Goal: Task Accomplishment & Management: Complete application form

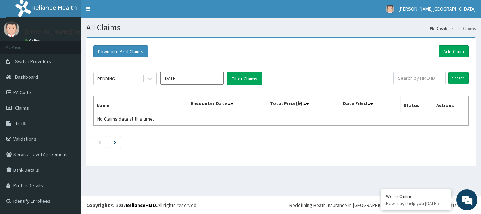
click at [188, 5] on nav "Toggle navigation Mother Teresa Medical centre Mother Teresa Medical centre - m…" at bounding box center [281, 9] width 400 height 18
click at [451, 48] on link "Add Claim" at bounding box center [454, 51] width 30 height 12
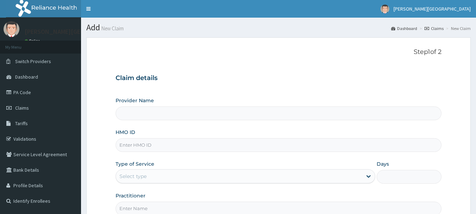
click at [392, 208] on input "Practitioner" at bounding box center [279, 208] width 326 height 14
click at [207, 142] on input "HMO ID" at bounding box center [279, 145] width 326 height 14
type input "mhn"
type input "Mother Teresa Medical Centre"
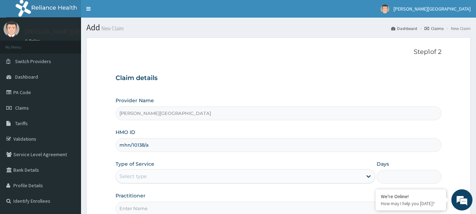
type input "mhn/10138/a"
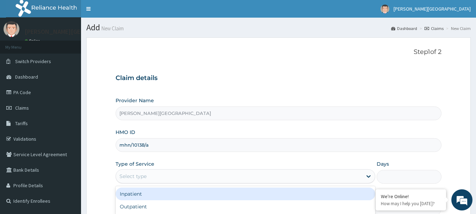
click at [170, 176] on div "Select type" at bounding box center [239, 175] width 246 height 11
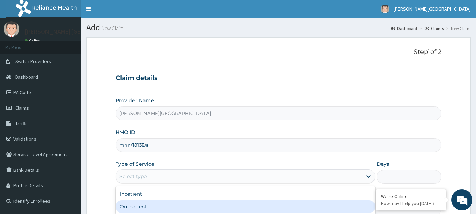
click at [144, 210] on div "Outpatient" at bounding box center [246, 206] width 260 height 13
type input "1"
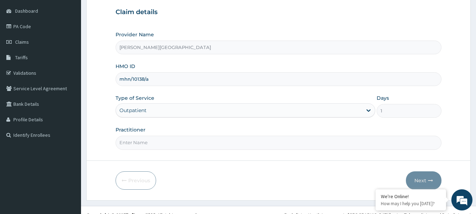
scroll to position [76, 0]
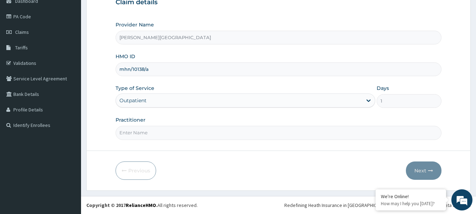
click at [263, 138] on input "Practitioner" at bounding box center [279, 133] width 326 height 14
type input "d"
type input "DR CHUIKS"
click at [438, 167] on button "Next" at bounding box center [424, 170] width 36 height 18
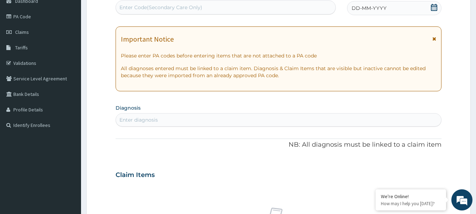
click at [216, 2] on div "Enter Code(Secondary Care Only)" at bounding box center [226, 7] width 220 height 11
paste input "PA/475700"
type input "PA/475700"
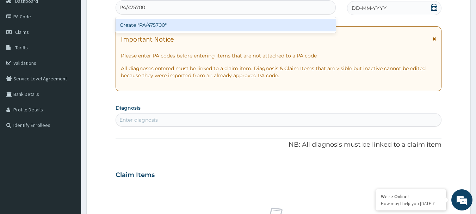
click at [158, 25] on div "Create "PA/475700"" at bounding box center [226, 25] width 220 height 13
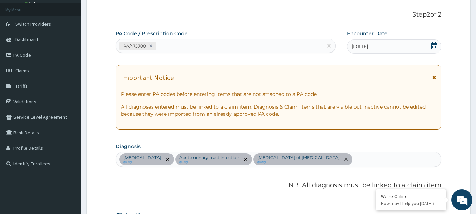
scroll to position [35, 0]
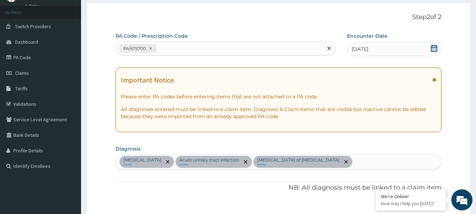
click at [224, 48] on div "PA/475700" at bounding box center [219, 49] width 207 height 12
paste input "PA/AE96F2"
type input "PA/AE96F2"
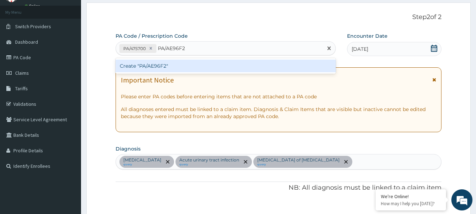
click at [143, 67] on div "Create "PA/AE96F2"" at bounding box center [226, 66] width 220 height 13
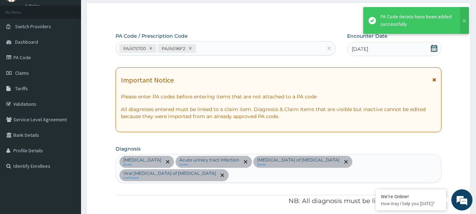
scroll to position [312, 0]
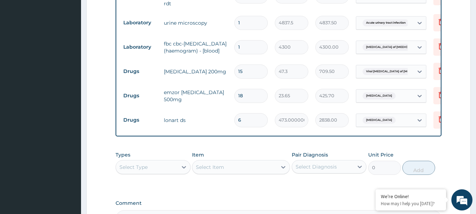
click at [143, 67] on tr "Drugs flagyl 200mg 15 47.3 709.50 Viral enteritis of intestine Delete" at bounding box center [292, 71] width 345 height 24
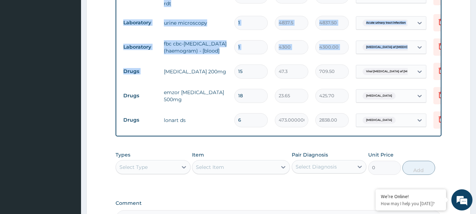
drag, startPoint x: 143, startPoint y: 67, endPoint x: 43, endPoint y: 91, distance: 103.5
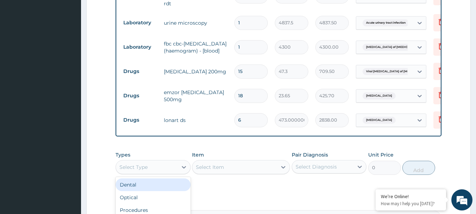
click at [139, 163] on div "Select Type" at bounding box center [133, 166] width 28 height 7
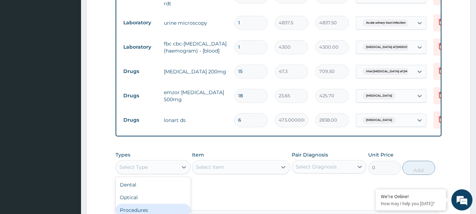
click at [127, 204] on div "Procedures" at bounding box center [153, 210] width 75 height 13
click at [241, 160] on div "Select Item" at bounding box center [241, 167] width 98 height 14
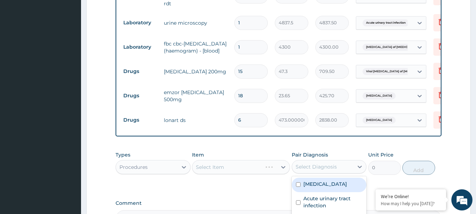
click at [307, 163] on div "Select Diagnosis" at bounding box center [315, 166] width 41 height 7
click at [298, 180] on div "[MEDICAL_DATA]" at bounding box center [329, 184] width 75 height 14
checkbox input "true"
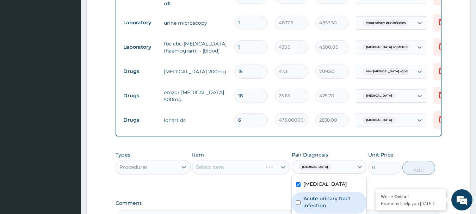
click at [297, 200] on input "checkbox" at bounding box center [298, 202] width 5 height 5
checkbox input "true"
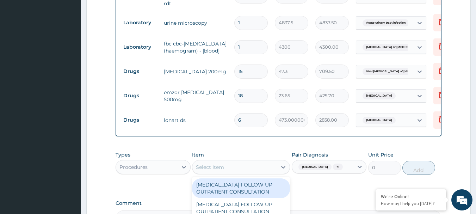
click at [245, 161] on div "Select Item" at bounding box center [234, 166] width 85 height 11
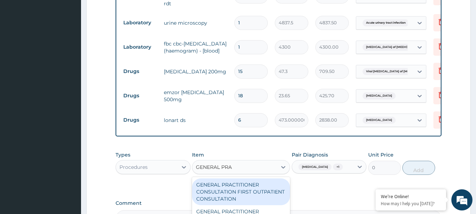
type input "GENERAL PRAC"
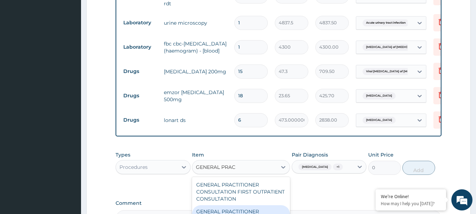
click at [246, 205] on div "GENERAL PRACTITIONER CONSULTATION FOLLOW UP" at bounding box center [241, 215] width 98 height 20
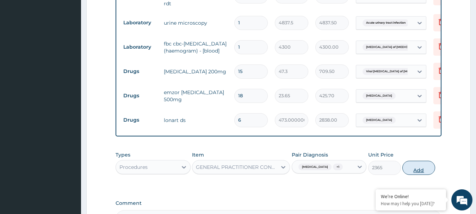
click at [418, 162] on button "Add" at bounding box center [418, 168] width 33 height 14
type input "0"
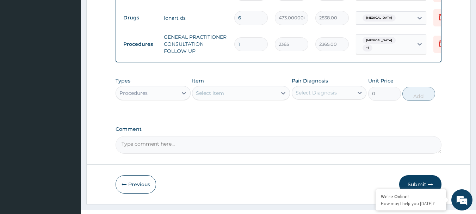
scroll to position [419, 0]
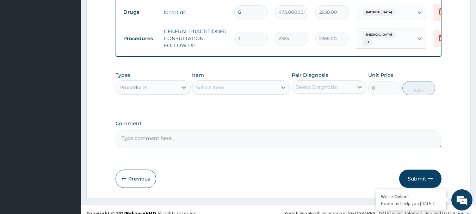
click at [416, 169] on button "Submit" at bounding box center [420, 178] width 42 height 18
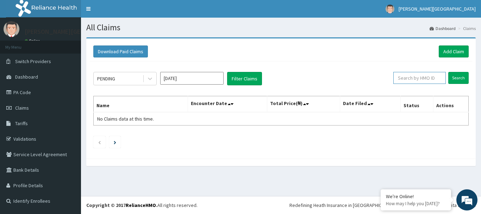
click at [414, 84] on input "text" at bounding box center [419, 78] width 52 height 12
type input "MHN/101358/A"
click at [456, 76] on input "Search" at bounding box center [458, 78] width 20 height 12
drag, startPoint x: 154, startPoint y: 53, endPoint x: 224, endPoint y: 77, distance: 73.7
click at [224, 77] on div "Download Paid Claims Add Claim × Note you can only download claims within a max…" at bounding box center [280, 98] width 389 height 120
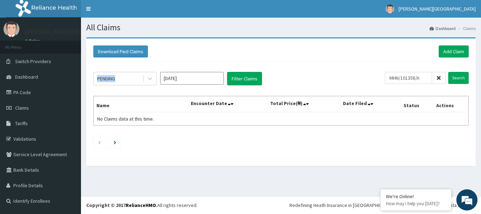
click at [197, 79] on input "Sep 2025" at bounding box center [191, 78] width 63 height 13
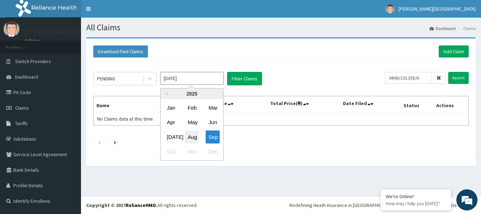
click at [197, 137] on div "Aug" at bounding box center [192, 136] width 14 height 13
type input "Aug 2025"
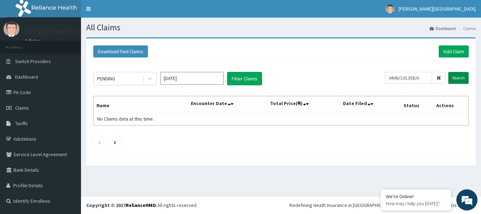
click at [461, 80] on input "Search" at bounding box center [458, 78] width 20 height 12
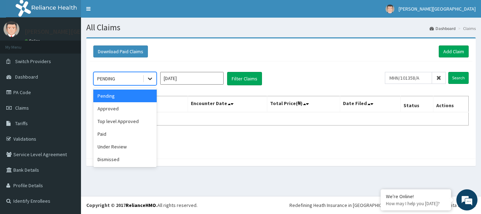
click at [150, 77] on icon at bounding box center [149, 78] width 7 height 7
click at [131, 106] on div "Approved" at bounding box center [124, 108] width 63 height 13
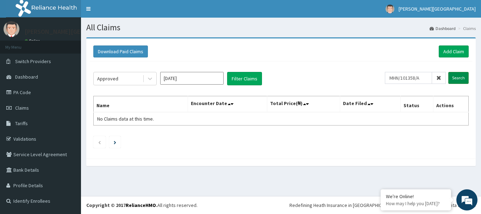
click at [459, 80] on input "Search" at bounding box center [458, 78] width 20 height 12
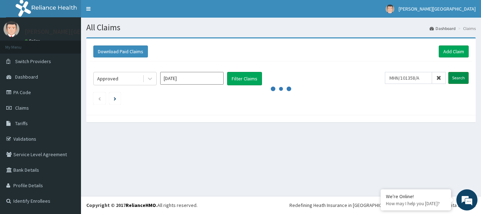
click at [459, 80] on input "Search" at bounding box center [458, 78] width 20 height 12
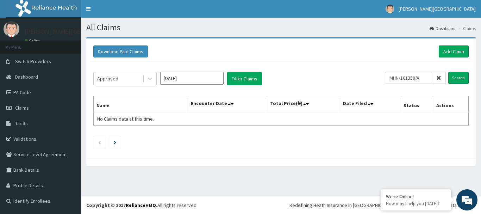
click at [419, 58] on div "Download Paid Claims Add Claim" at bounding box center [281, 51] width 382 height 19
click at [419, 78] on input "MHN/101358/A" at bounding box center [408, 78] width 47 height 12
type input "MHN/10138/A"
click at [381, 44] on div "Download Paid Claims Add Claim" at bounding box center [281, 51] width 382 height 19
click at [454, 76] on input "Search" at bounding box center [458, 78] width 20 height 12
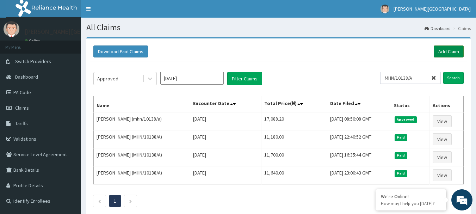
click at [457, 50] on link "Add Claim" at bounding box center [449, 51] width 30 height 12
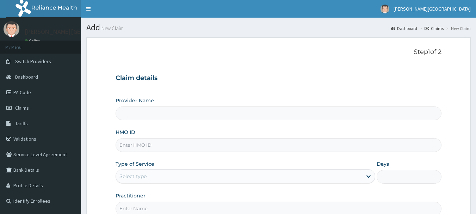
type input "[PERSON_NAME][GEOGRAPHIC_DATA]"
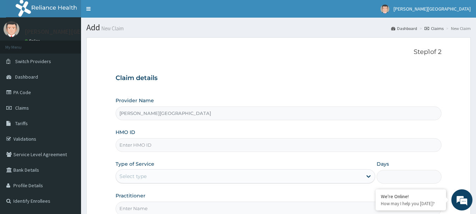
click at [238, 128] on div "Provider Name Mother Teresa Medical Centre HMO ID Type of Service Select type D…" at bounding box center [279, 156] width 326 height 118
click at [181, 151] on input "HMO ID" at bounding box center [279, 145] width 326 height 14
type input "MHN/10138/B"
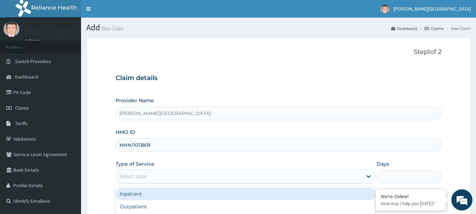
click at [167, 175] on div "Select type" at bounding box center [239, 175] width 246 height 11
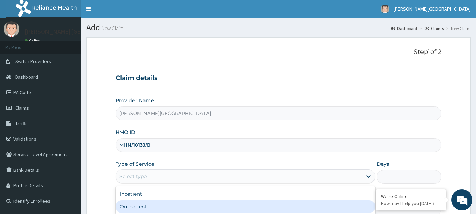
click at [151, 211] on div "Outpatient" at bounding box center [246, 206] width 260 height 13
type input "1"
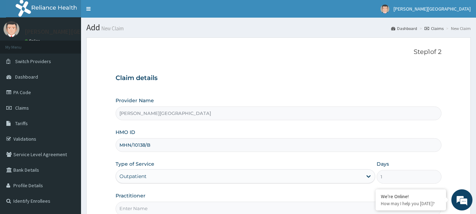
click at [151, 211] on input "Practitioner" at bounding box center [279, 208] width 326 height 14
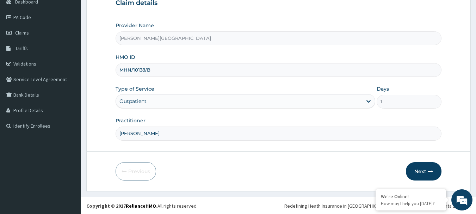
scroll to position [76, 0]
type input "[PERSON_NAME]"
click at [413, 171] on button "Next" at bounding box center [424, 170] width 36 height 18
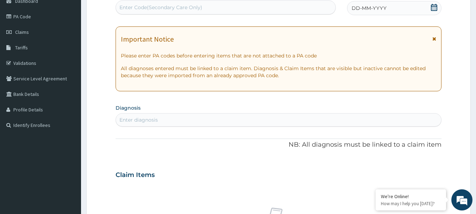
click at [143, 6] on div "Enter Code(Secondary Care Only)" at bounding box center [160, 7] width 83 height 7
type input "PA/52CFD6"
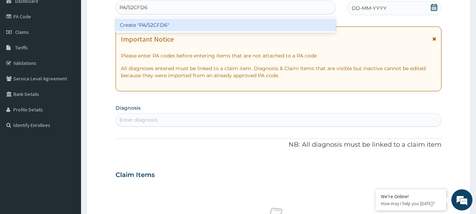
click at [157, 24] on div "Create "PA/52CFD6"" at bounding box center [226, 25] width 220 height 13
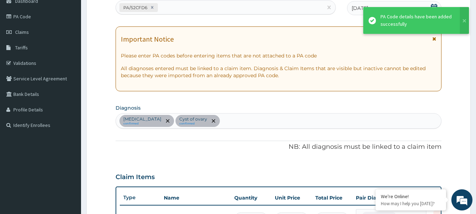
scroll to position [88, 0]
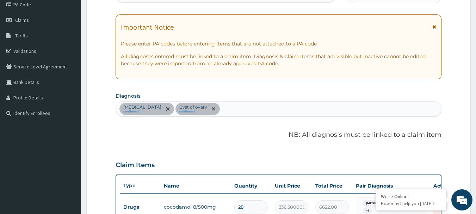
click at [474, 208] on section "Step 2 of 2 PA Code / Prescription Code PA/52CFD6 Encounter Date 09-08-2025 Imp…" at bounding box center [278, 157] width 395 height 427
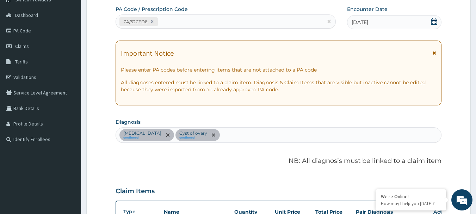
scroll to position [60, 0]
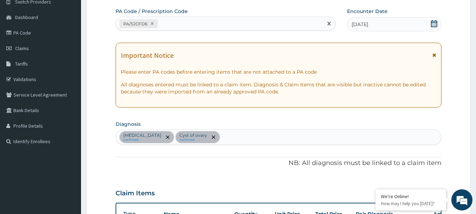
click at [260, 24] on div "PA/52CFD6" at bounding box center [219, 24] width 207 height 12
paste input "PA/B2E67B"
type input "PA/B2E67B"
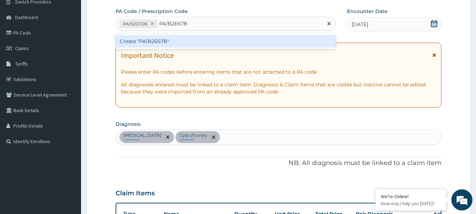
click at [160, 40] on div "Create "PA/B2E67B"" at bounding box center [226, 41] width 220 height 13
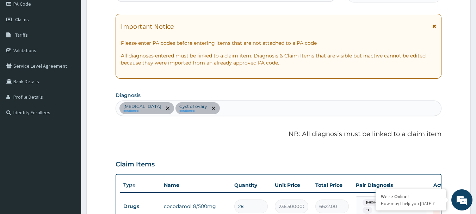
scroll to position [0, 0]
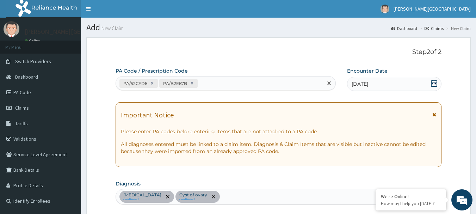
click at [287, 83] on div "PA/52CFD6 PA/B2E67B" at bounding box center [219, 83] width 207 height 12
paste input "PA/76F765"
type input "PA/76F765"
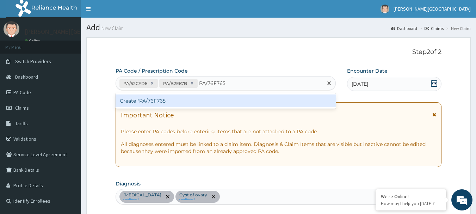
click at [161, 100] on div "Create "PA/76F765"" at bounding box center [226, 100] width 220 height 13
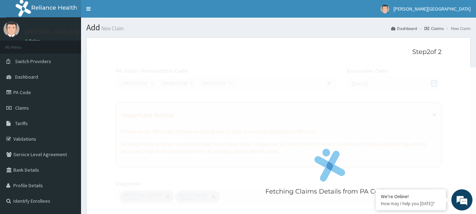
scroll to position [266, 0]
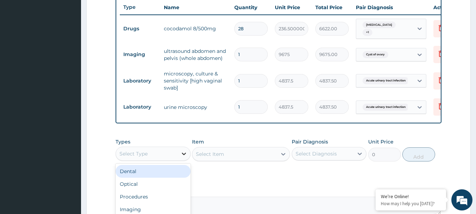
click at [180, 156] on div at bounding box center [183, 153] width 13 height 13
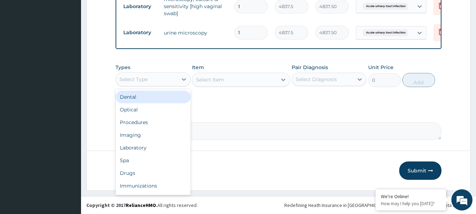
scroll to position [345, 0]
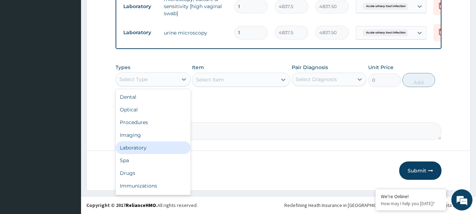
click at [132, 148] on div "Laboratory" at bounding box center [153, 147] width 75 height 13
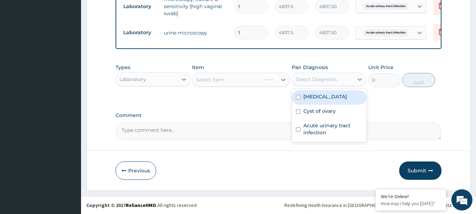
click at [313, 77] on div "Select Diagnosis" at bounding box center [315, 79] width 41 height 7
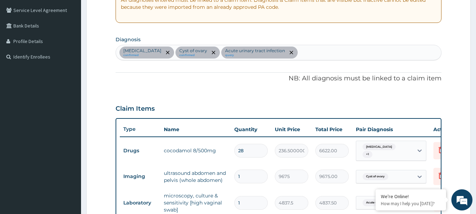
scroll to position [134, 0]
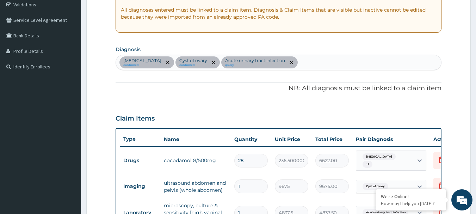
click at [320, 64] on div "Uterine leiomyoma confirmed Cyst of ovary confirmed Acute urinary tract infecti…" at bounding box center [278, 62] width 325 height 15
type input "MALARIA"
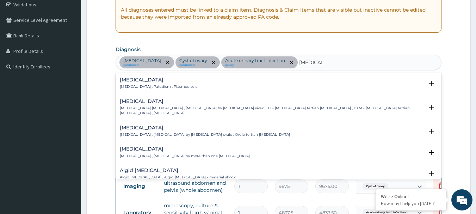
click at [130, 89] on p "Malaria , Paludism , Plasmodiosis" at bounding box center [158, 86] width 77 height 5
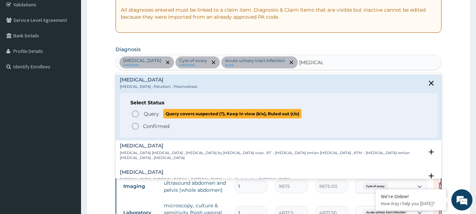
click at [137, 115] on icon "status option query" at bounding box center [135, 114] width 8 height 8
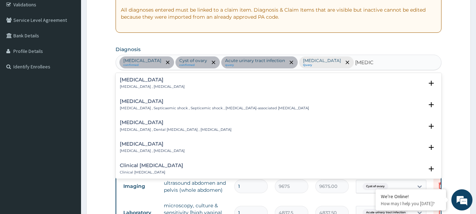
type input "SEPSIS"
click at [411, 31] on div "Important Notice Please enter PA codes before entering items that are not attac…" at bounding box center [279, 0] width 326 height 65
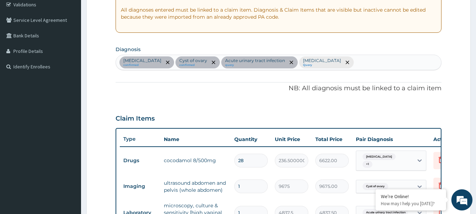
click at [411, 31] on div "Important Notice Please enter PA codes before entering items that are not attac…" at bounding box center [279, 0] width 326 height 65
click at [357, 58] on div "Uterine leiomyoma confirmed Cyst of ovary confirmed Acute urinary tract infecti…" at bounding box center [278, 62] width 325 height 15
type input "SEPSIS"
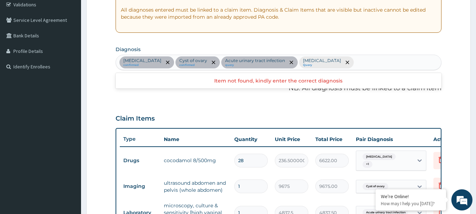
click at [357, 58] on div "Uterine leiomyoma confirmed Cyst of ovary confirmed Acute urinary tract infecti…" at bounding box center [278, 62] width 325 height 15
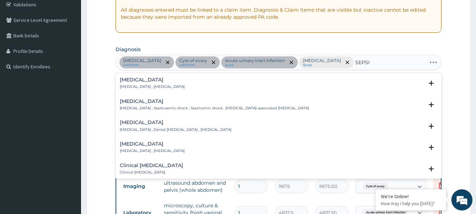
type input "SEPSIS"
click at [132, 80] on h4 "Sepsis" at bounding box center [152, 79] width 65 height 5
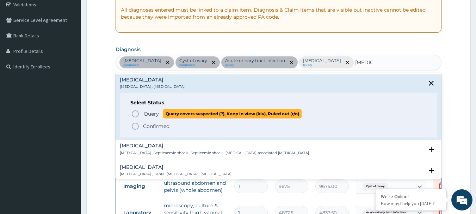
click at [133, 115] on icon "status option query" at bounding box center [135, 114] width 8 height 8
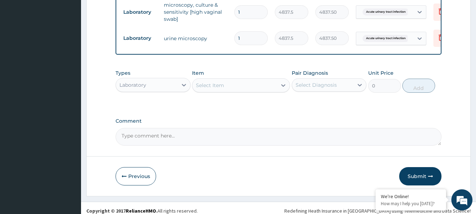
scroll to position [345, 0]
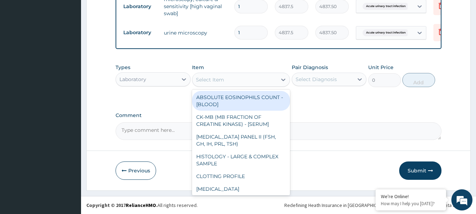
click at [265, 75] on div "Select Item" at bounding box center [234, 79] width 85 height 11
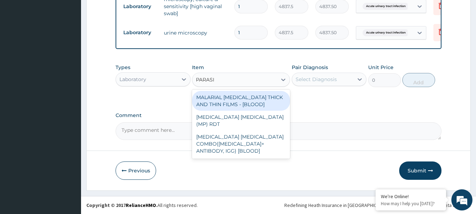
type input "PARASIT"
click at [256, 104] on div "MALARIAL PARASITE THICK AND THIN FILMS - [BLOOD]" at bounding box center [241, 101] width 98 height 20
type input "1612.5"
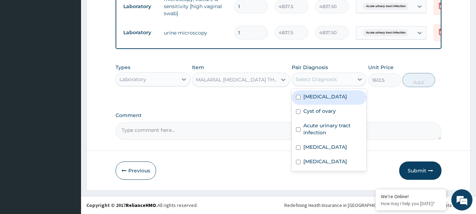
click at [311, 77] on div "Select Diagnosis" at bounding box center [315, 79] width 41 height 7
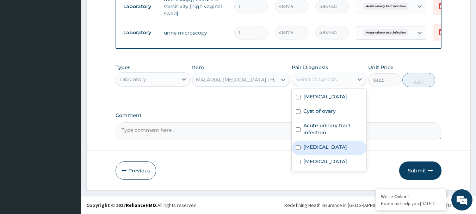
click at [297, 145] on input "checkbox" at bounding box center [298, 147] width 5 height 5
checkbox input "true"
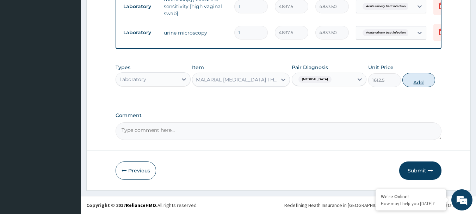
click at [412, 84] on button "Add" at bounding box center [418, 80] width 33 height 14
type input "0"
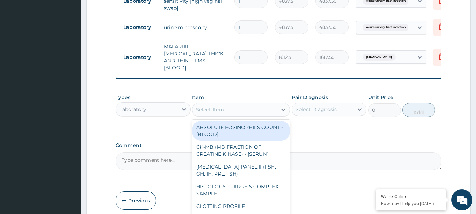
click at [232, 110] on div "Select Item" at bounding box center [234, 109] width 85 height 11
type input "FBC"
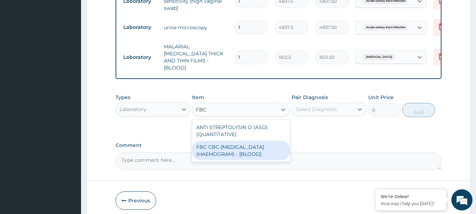
drag, startPoint x: 236, startPoint y: 138, endPoint x: 237, endPoint y: 147, distance: 8.5
click at [237, 147] on div "ANTI STREPTOLYSIN O (ASO) (QUANTITATIVE) FBC CBC-COMPLETE BLOOD COUNT (HAEMOGRA…" at bounding box center [241, 140] width 98 height 42
click at [237, 147] on div "FBC CBC-COMPLETE BLOOD COUNT (HAEMOGRAM) - [BLOOD]" at bounding box center [241, 151] width 98 height 20
type input "4300"
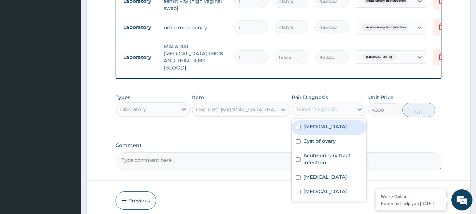
click at [326, 108] on div "Select Diagnosis" at bounding box center [315, 109] width 41 height 7
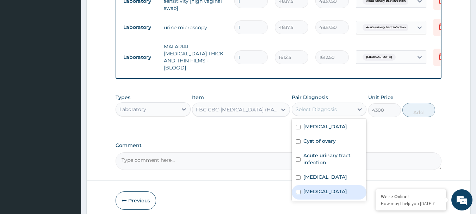
click at [319, 191] on div "Sepsis" at bounding box center [329, 192] width 75 height 14
checkbox input "true"
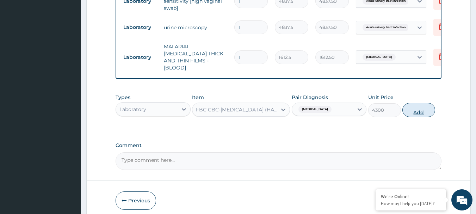
click at [414, 108] on button "Add" at bounding box center [418, 110] width 33 height 14
type input "0"
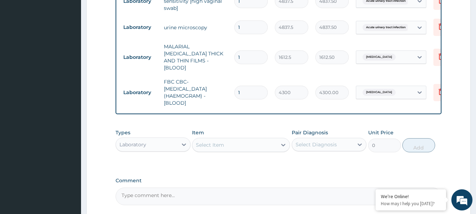
click at [158, 145] on div "Laboratory" at bounding box center [147, 144] width 62 height 11
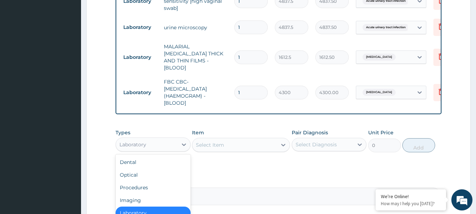
type input "P"
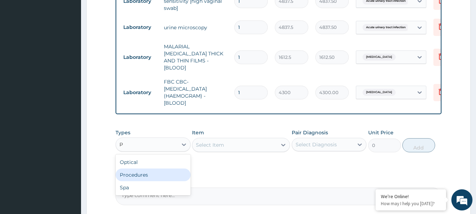
click at [155, 171] on div "Procedures" at bounding box center [153, 174] width 75 height 13
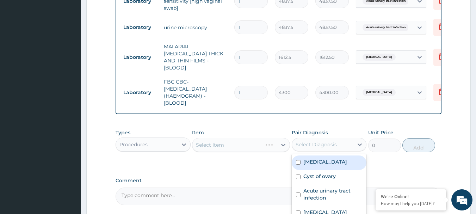
click at [319, 141] on div "Select Diagnosis" at bounding box center [315, 144] width 41 height 7
click at [299, 163] on div "Uterine leiomyoma" at bounding box center [329, 162] width 75 height 14
checkbox input "true"
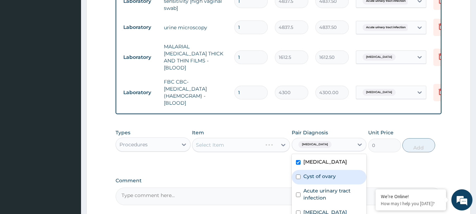
click at [299, 175] on input "checkbox" at bounding box center [298, 176] width 5 height 5
checkbox input "true"
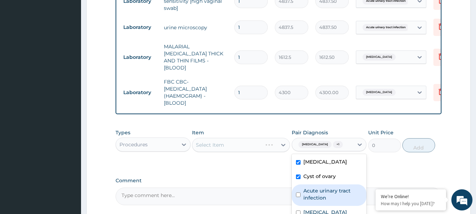
click at [297, 193] on input "checkbox" at bounding box center [298, 194] width 5 height 5
checkbox input "true"
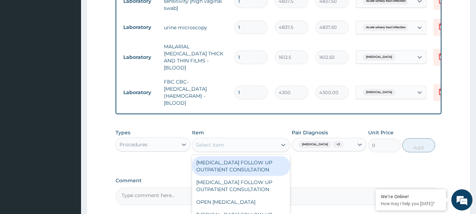
click at [248, 141] on div "Select Item" at bounding box center [234, 144] width 85 height 11
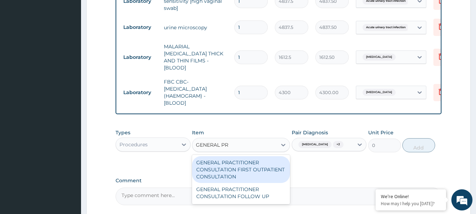
type input "GENERAL PRA"
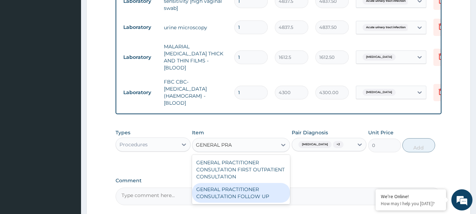
click at [250, 195] on div "GENERAL PRACTITIONER CONSULTATION FOLLOW UP" at bounding box center [241, 193] width 98 height 20
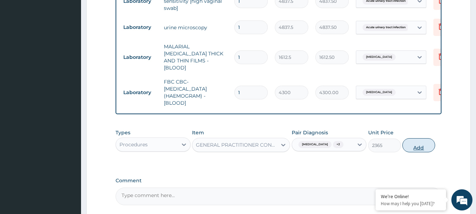
click at [419, 145] on button "Add" at bounding box center [418, 145] width 33 height 14
type input "0"
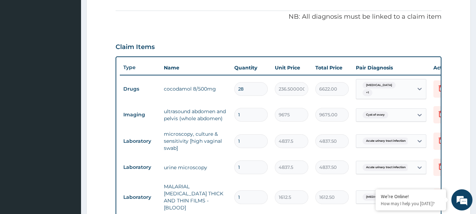
scroll to position [191, 0]
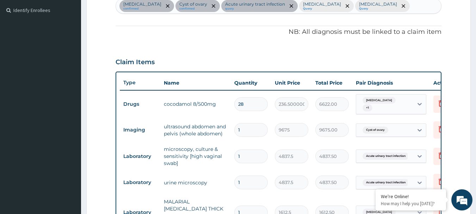
click at [475, 211] on section "Step 2 of 2 PA Code / Prescription Code PA/52CFD6 PA/B2E67B PA/76F765 Encounter…" at bounding box center [278, 143] width 395 height 603
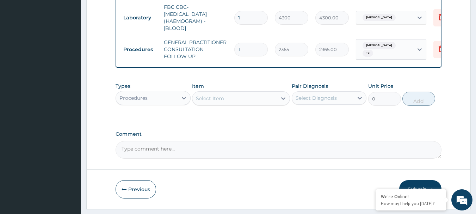
scroll to position [430, 0]
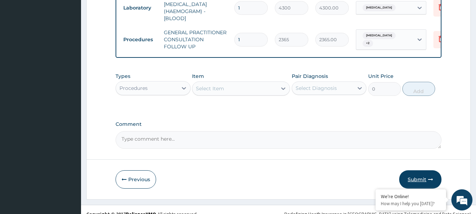
click at [412, 174] on button "Submit" at bounding box center [420, 179] width 42 height 18
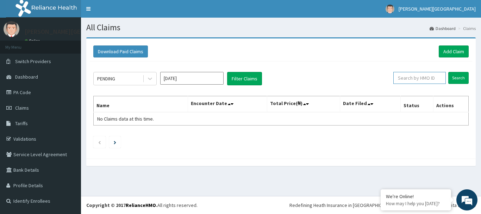
click at [417, 77] on input "text" at bounding box center [419, 78] width 52 height 12
type input "MHN/10138/B"
click at [448, 72] on input "Search" at bounding box center [458, 78] width 20 height 12
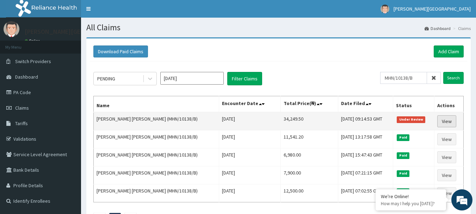
click at [441, 120] on link "View" at bounding box center [446, 121] width 19 height 12
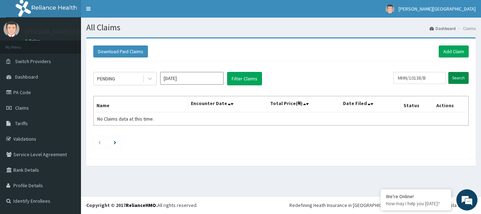
click at [467, 75] on input "Search" at bounding box center [458, 78] width 20 height 12
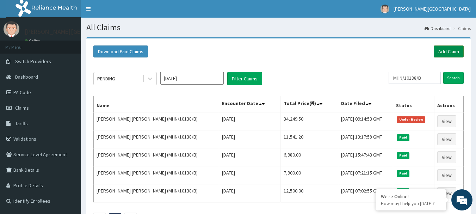
click at [455, 49] on link "Add Claim" at bounding box center [449, 51] width 30 height 12
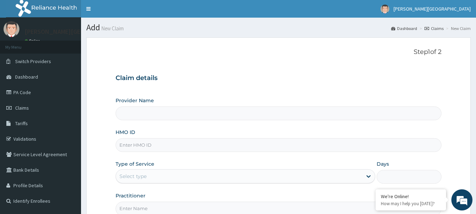
type input "[PERSON_NAME][GEOGRAPHIC_DATA]"
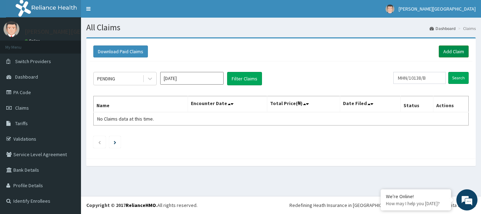
click at [444, 47] on link "Add Claim" at bounding box center [454, 51] width 30 height 12
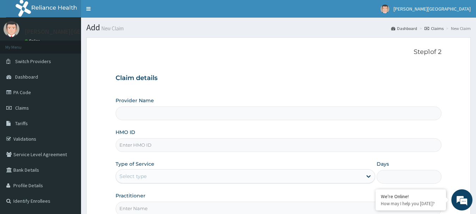
type input "Mother Teresa Medical Centre"
click at [202, 138] on div "HMO ID" at bounding box center [279, 140] width 326 height 23
click at [201, 144] on input "HMO ID" at bounding box center [279, 145] width 326 height 14
type input "IBZ/10023/C"
click at [368, 177] on icon at bounding box center [368, 176] width 4 height 2
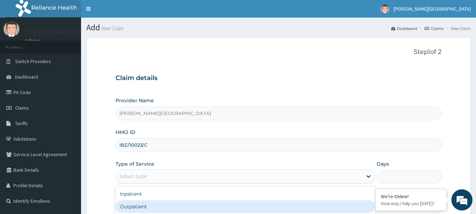
click at [318, 209] on div "Outpatient" at bounding box center [246, 206] width 260 height 13
type input "1"
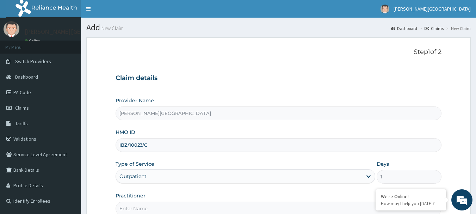
click at [294, 208] on input "Practitioner" at bounding box center [279, 208] width 326 height 14
type input "[PERSON_NAME]"
click at [358, 197] on div "Practitioner DR CHUKS" at bounding box center [279, 203] width 326 height 23
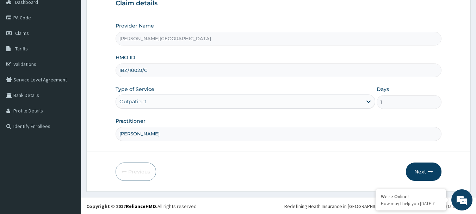
scroll to position [76, 0]
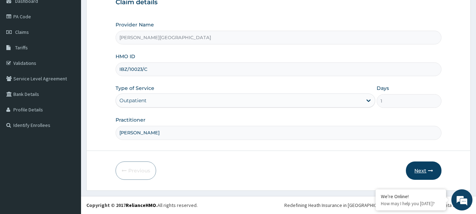
click at [425, 170] on button "Next" at bounding box center [424, 170] width 36 height 18
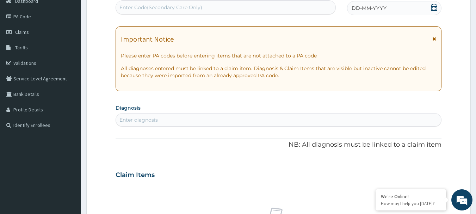
click at [379, 149] on p "NB: All diagnosis must be linked to a claim item" at bounding box center [279, 144] width 326 height 9
click at [301, 4] on div "Enter Code(Secondary Care Only)" at bounding box center [226, 7] width 220 height 11
type input "PA/977AE5"
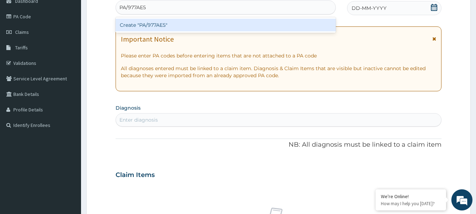
click at [163, 26] on div "Create "PA/977AE5"" at bounding box center [226, 25] width 220 height 13
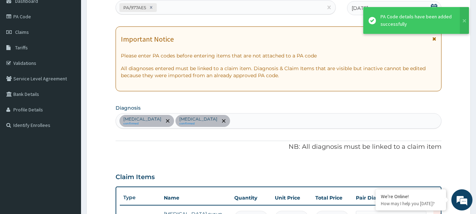
scroll to position [235, 0]
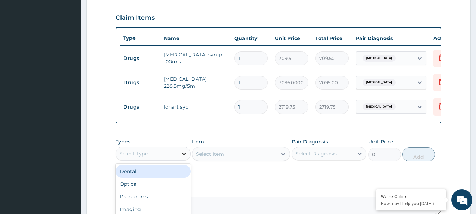
click at [183, 157] on icon at bounding box center [183, 153] width 7 height 7
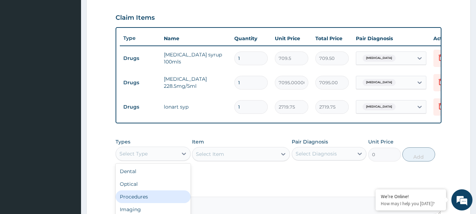
click at [151, 203] on div "Procedures" at bounding box center [153, 196] width 75 height 13
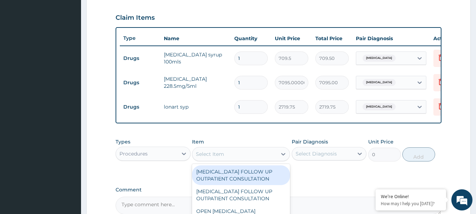
click at [271, 159] on div "Select Item" at bounding box center [234, 153] width 85 height 11
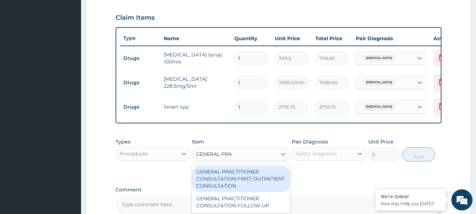
type input "GENERAL PRAC"
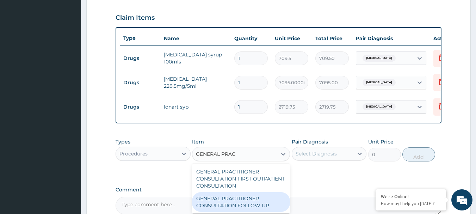
click at [252, 209] on div "GENERAL PRACTITIONER CONSULTATION FOLLOW UP" at bounding box center [241, 202] width 98 height 20
type input "2365"
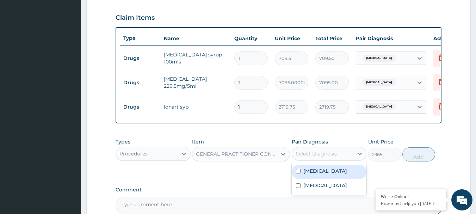
click at [339, 158] on div "Select Diagnosis" at bounding box center [323, 153] width 62 height 11
click at [298, 179] on div "Bacterial sepsis" at bounding box center [329, 171] width 75 height 14
checkbox input "true"
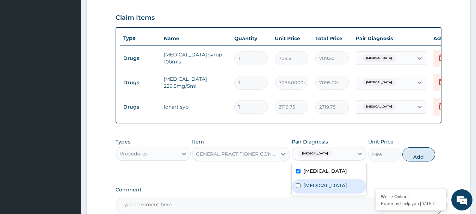
click at [297, 188] on input "checkbox" at bounding box center [298, 185] width 5 height 5
checkbox input "true"
click at [405, 157] on button "Add" at bounding box center [418, 154] width 33 height 14
type input "0"
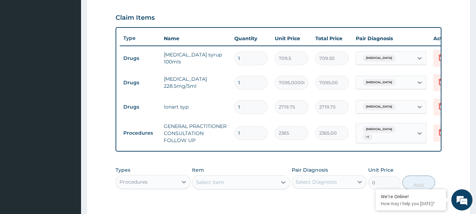
click at [149, 126] on tr "Procedures GENERAL PRACTITIONER CONSULTATION FOLLOW UP 1 2365 2365.00 Bacterial…" at bounding box center [292, 133] width 345 height 28
click at [186, 185] on icon at bounding box center [183, 181] width 7 height 7
type input "DR"
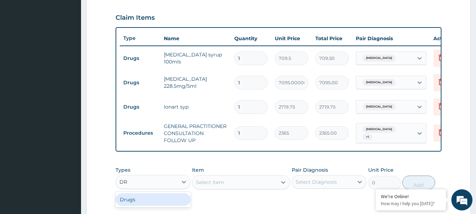
click at [182, 203] on div "Drugs" at bounding box center [153, 199] width 75 height 13
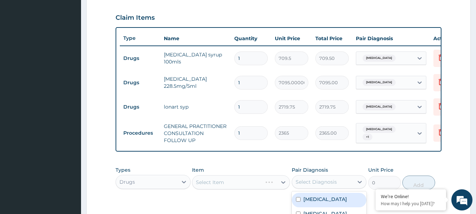
click at [304, 185] on div "Select Diagnosis" at bounding box center [315, 181] width 41 height 7
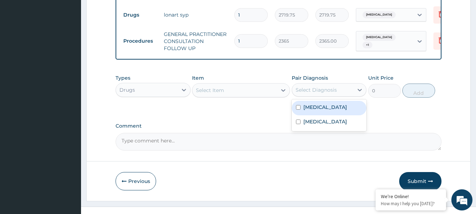
scroll to position [329, 0]
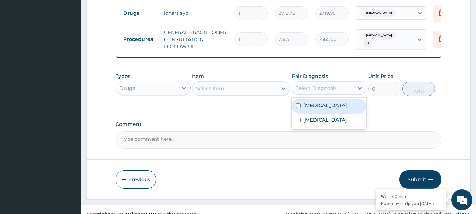
click at [297, 108] on input "checkbox" at bounding box center [298, 105] width 5 height 5
checkbox input "true"
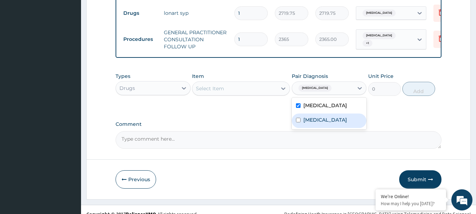
click at [299, 122] on input "checkbox" at bounding box center [298, 120] width 5 height 5
checkbox input "true"
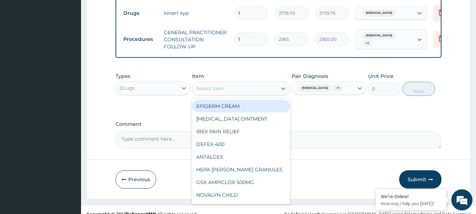
click at [235, 94] on div "Select Item" at bounding box center [234, 88] width 85 height 11
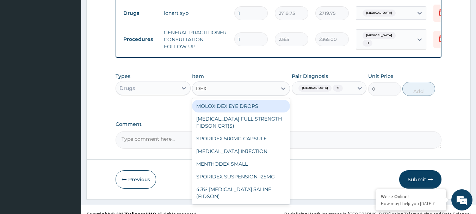
type input "DEXTR"
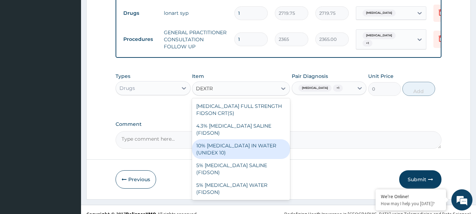
click at [235, 139] on div "10% DEXTROSE IN WATER (UNIDEX 10)" at bounding box center [241, 149] width 98 height 20
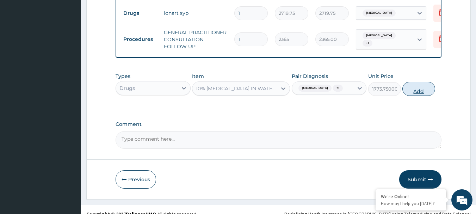
click at [416, 96] on button "Add" at bounding box center [418, 89] width 33 height 14
type input "0"
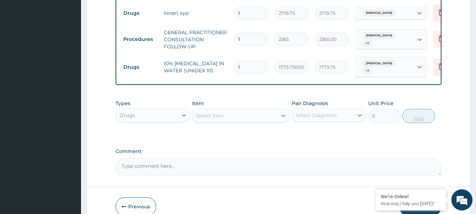
type input "0.00"
type input "3"
type input "5321.25"
type input "3"
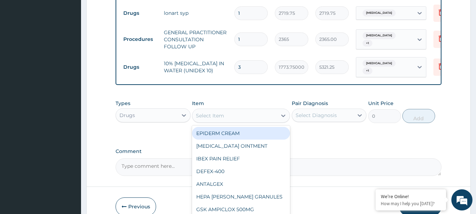
click at [244, 117] on div "Select Item" at bounding box center [234, 115] width 85 height 11
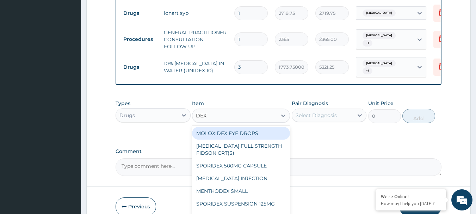
type input "DEXTR"
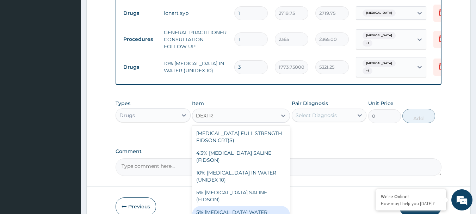
click at [260, 206] on div "5% DEXTROSE WATER (FIDSON)" at bounding box center [241, 216] width 98 height 20
type input "1773.7500000000002"
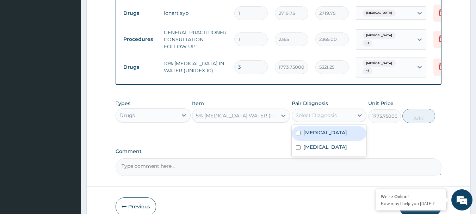
click at [314, 115] on div "Select Diagnosis" at bounding box center [315, 115] width 41 height 7
click at [301, 135] on div "Bacterial sepsis" at bounding box center [329, 133] width 75 height 14
checkbox input "true"
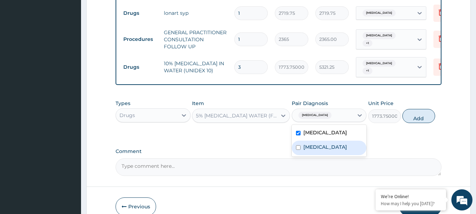
click at [296, 150] on input "checkbox" at bounding box center [298, 147] width 5 height 5
checkbox input "true"
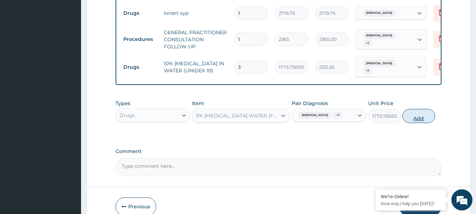
click at [414, 120] on button "Add" at bounding box center [418, 116] width 33 height 14
type input "0"
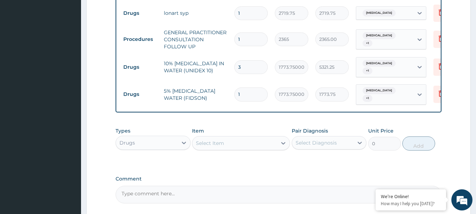
click at [251, 68] on input "3" at bounding box center [250, 67] width 33 height 14
type input "0.00"
type input "2"
type input "3547.50"
type input "2"
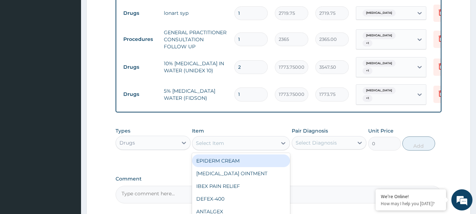
click at [231, 144] on div "Select Item" at bounding box center [234, 142] width 85 height 11
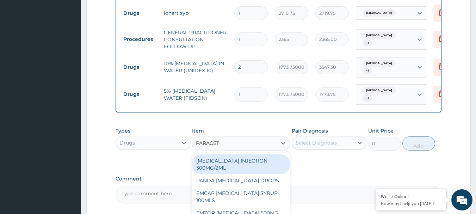
type input "PARACETA"
click at [232, 166] on div "PARACETAMOL INJECTION 300MG/2ML" at bounding box center [241, 164] width 98 height 20
type input "260.15000000000003"
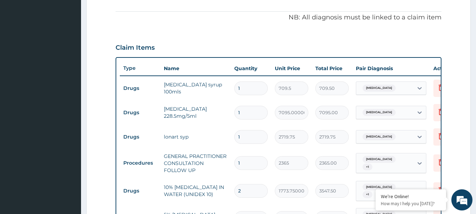
scroll to position [191, 0]
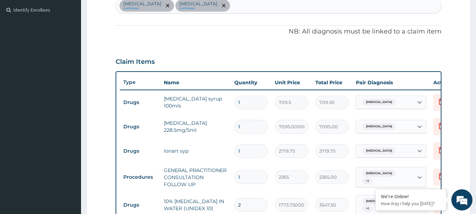
click at [216, 4] on div "Bacterial sepsis confirmed Malaria confirmed" at bounding box center [278, 5] width 325 height 15
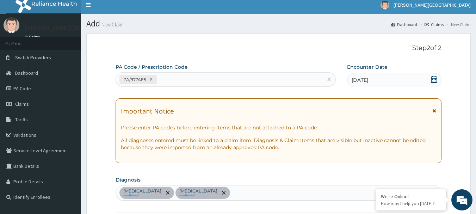
scroll to position [0, 0]
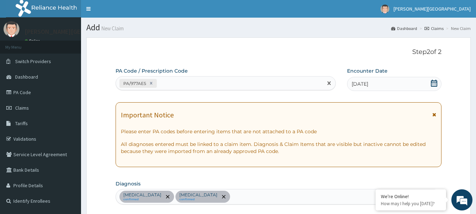
click at [248, 84] on div "PA/977AE5" at bounding box center [219, 83] width 207 height 12
drag, startPoint x: 248, startPoint y: 84, endPoint x: 183, endPoint y: 80, distance: 64.3
click at [183, 80] on div "PA/977AE5" at bounding box center [219, 83] width 207 height 12
paste input "PA/14C58D"
type input "PA/14C58D"
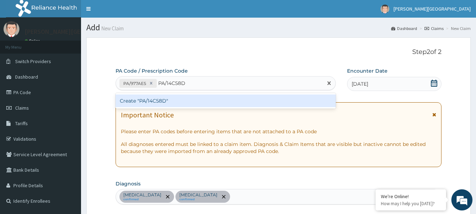
click at [151, 101] on div "Create "PA/14C58D"" at bounding box center [226, 100] width 220 height 13
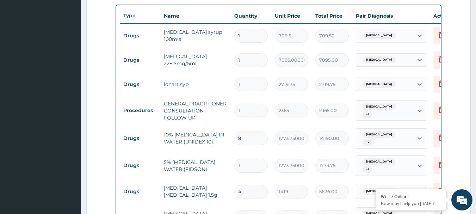
scroll to position [254, 0]
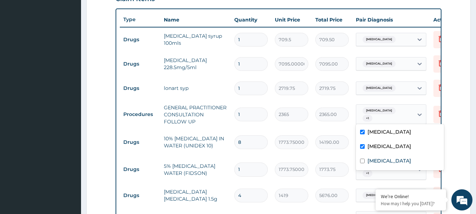
drag, startPoint x: 356, startPoint y: 110, endPoint x: 305, endPoint y: 114, distance: 50.6
click at [305, 114] on tr "Procedures GENERAL PRACTITIONER CONSULTATION FOLLOW UP 1 2365 2365.00 option Ba…" at bounding box center [292, 114] width 345 height 28
click at [254, 144] on input "8" at bounding box center [250, 142] width 33 height 14
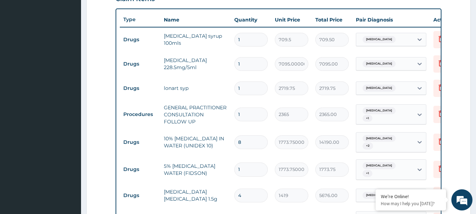
type input "0.00"
type input "3"
type input "5321.25"
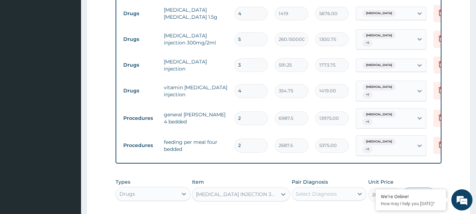
scroll to position [449, 0]
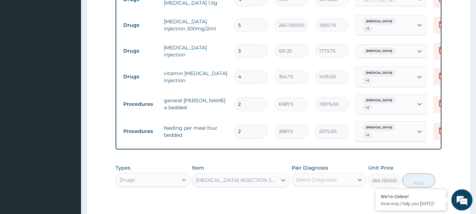
type input "3"
click at [181, 176] on icon at bounding box center [183, 179] width 7 height 7
type input "LA"
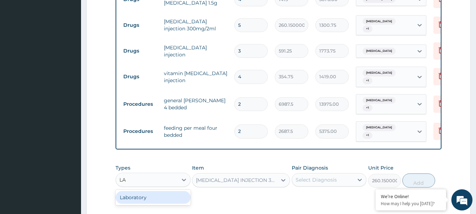
click at [181, 191] on div "Laboratory" at bounding box center [153, 197] width 75 height 13
type input "0"
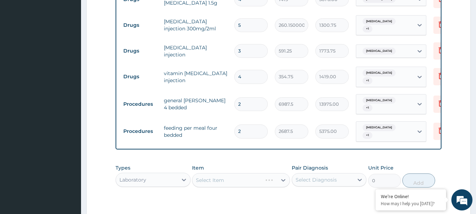
click at [271, 173] on div "Select Item" at bounding box center [241, 180] width 98 height 14
click at [168, 18] on td "paracetamol injection 300mg/2ml" at bounding box center [195, 24] width 70 height 21
click at [253, 213] on label "Comment" at bounding box center [279, 216] width 326 height 6
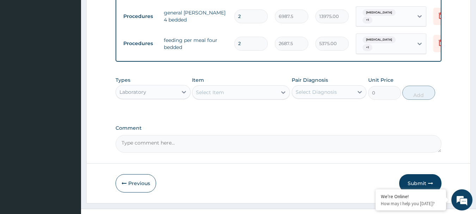
click at [253, 208] on footer "Redefining Heath Insurance in Africa using Telemedicine and Data Science! Copyr…" at bounding box center [278, 217] width 395 height 18
click at [240, 135] on textarea "Comment" at bounding box center [279, 144] width 326 height 18
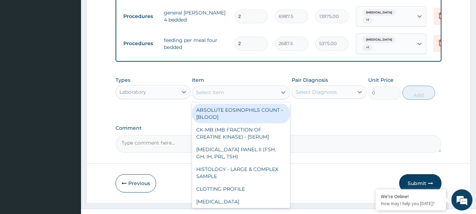
click at [204, 89] on div "Select Item" at bounding box center [210, 92] width 28 height 7
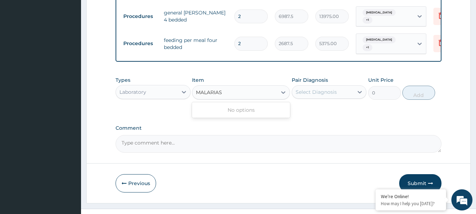
type input "MALARIA"
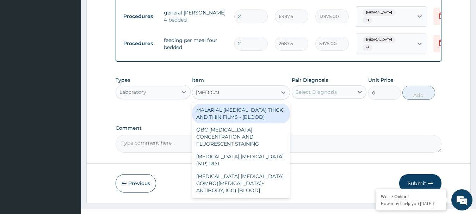
click at [217, 104] on div "MALARIAL PARASITE THICK AND THIN FILMS - [BLOOD]" at bounding box center [241, 114] width 98 height 20
type input "1612.5"
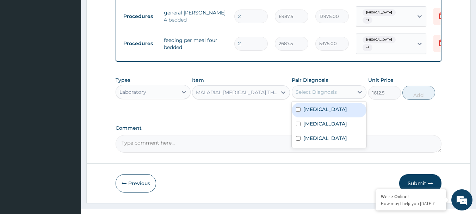
click at [329, 88] on div "Select Diagnosis" at bounding box center [315, 91] width 41 height 7
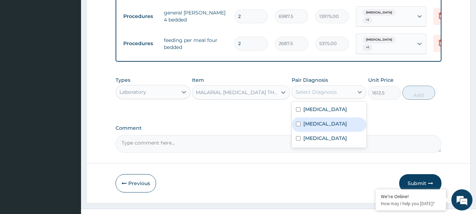
click at [324, 117] on div "Malaria" at bounding box center [329, 124] width 75 height 14
checkbox input "true"
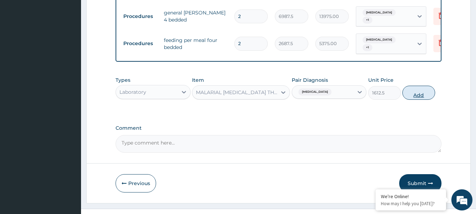
click at [430, 86] on button "Add" at bounding box center [418, 93] width 33 height 14
type input "0"
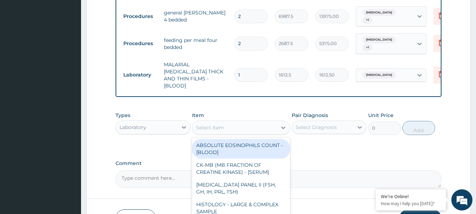
click at [233, 122] on div "Select Item" at bounding box center [234, 127] width 85 height 11
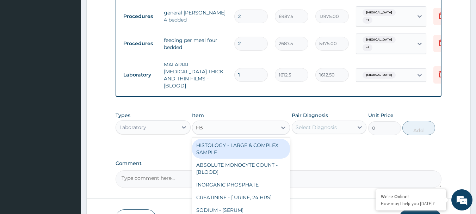
type input "FBC"
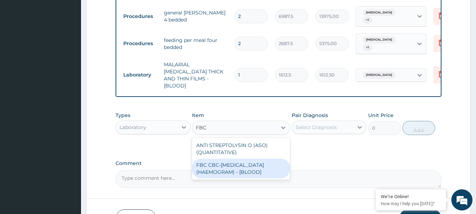
click at [254, 158] on div "FBC CBC-COMPLETE BLOOD COUNT (HAEMOGRAM) - [BLOOD]" at bounding box center [241, 168] width 98 height 20
type input "4300"
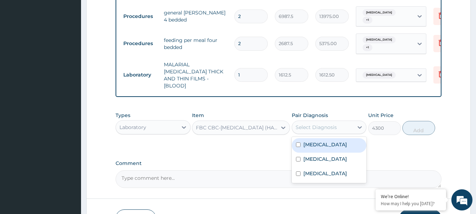
click at [310, 120] on div "Select Diagnosis" at bounding box center [329, 126] width 75 height 13
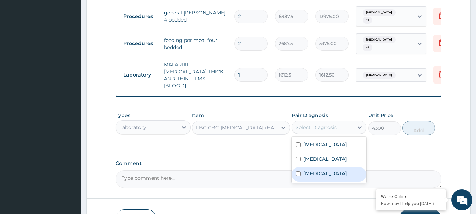
click at [315, 167] on div "Sepsis" at bounding box center [329, 174] width 75 height 14
checkbox input "true"
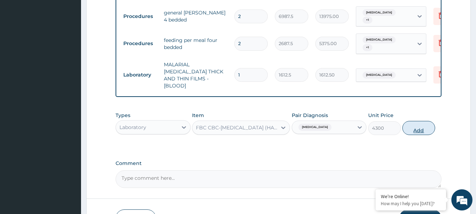
click at [421, 121] on button "Add" at bounding box center [418, 128] width 33 height 14
type input "0"
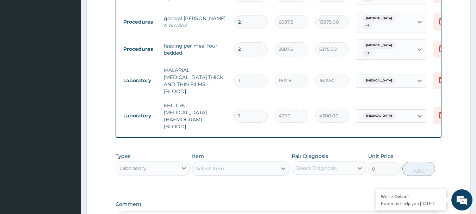
scroll to position [533, 0]
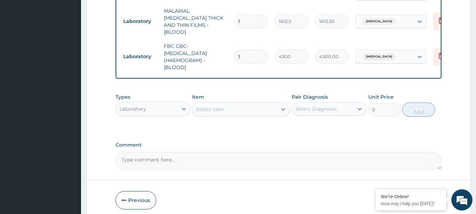
scroll to position [600, 0]
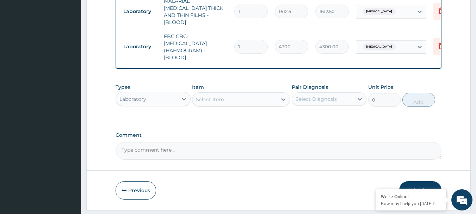
click at [410, 181] on button "Submit" at bounding box center [420, 190] width 42 height 18
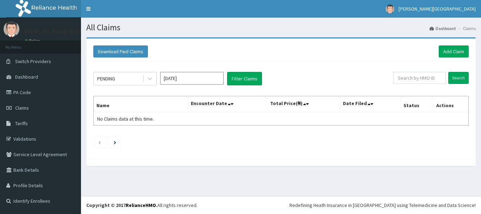
click at [424, 74] on input "text" at bounding box center [419, 78] width 52 height 12
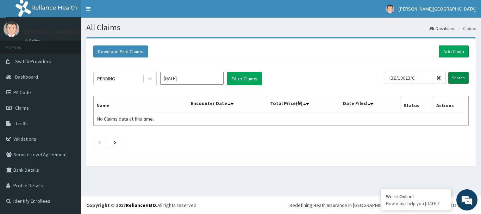
type input "IBZ/10023/C"
click at [464, 75] on input "Search" at bounding box center [458, 78] width 20 height 12
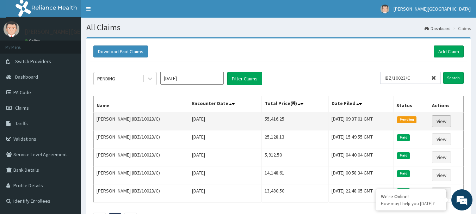
click at [440, 120] on link "View" at bounding box center [441, 121] width 19 height 12
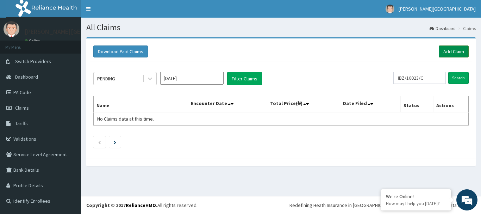
click at [448, 47] on link "Add Claim" at bounding box center [454, 51] width 30 height 12
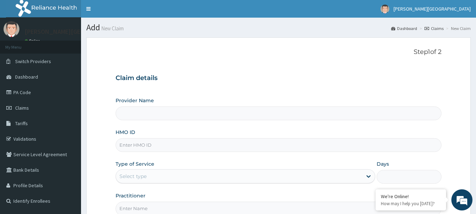
click at [160, 143] on input "HMO ID" at bounding box center [279, 145] width 326 height 14
drag, startPoint x: 160, startPoint y: 143, endPoint x: 117, endPoint y: 146, distance: 43.5
click at [117, 146] on input "AOA/10001/A" at bounding box center [279, 145] width 326 height 14
type input "AOA/10001/A"
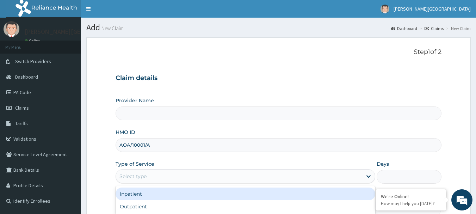
click at [145, 175] on div "Select type" at bounding box center [132, 176] width 27 height 7
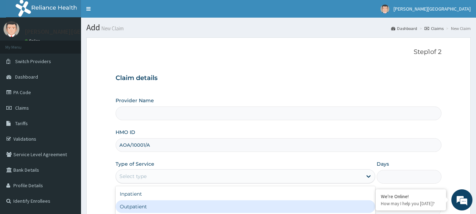
click at [146, 204] on div "Outpatient" at bounding box center [246, 206] width 260 height 13
type input "1"
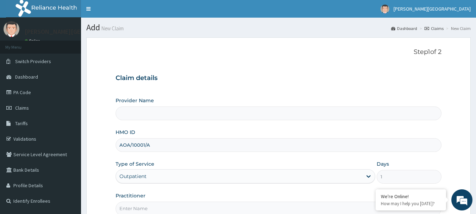
click at [146, 206] on input "Practitioner" at bounding box center [279, 208] width 326 height 14
type input "[PERSON_NAME]"
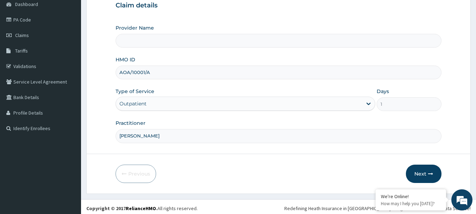
scroll to position [76, 0]
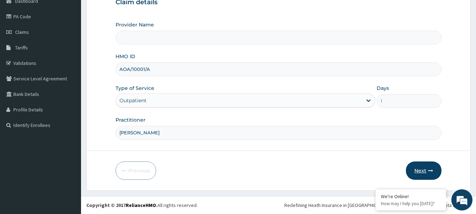
type input "[PERSON_NAME][GEOGRAPHIC_DATA]"
type input "[PERSON_NAME]"
click at [425, 163] on button "Next" at bounding box center [424, 170] width 36 height 18
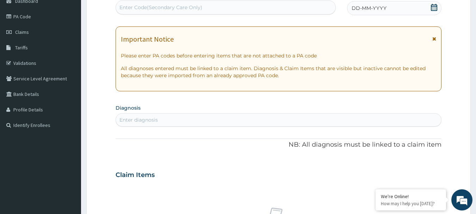
click at [161, 5] on div "Enter Code(Secondary Care Only)" at bounding box center [160, 7] width 83 height 7
paste input "PA/BE4F35"
type input "PA/BE4F35"
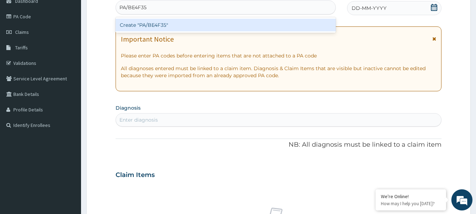
click at [141, 24] on div "Create "PA/BE4F35"" at bounding box center [226, 25] width 220 height 13
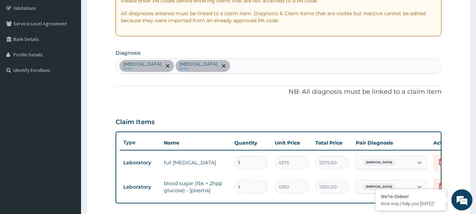
scroll to position [74, 0]
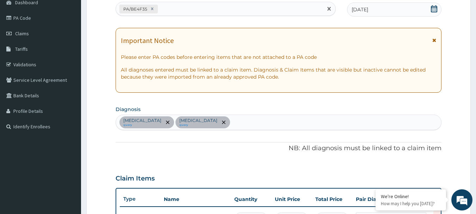
click at [219, 10] on div "PA/BE4F35" at bounding box center [219, 9] width 207 height 12
drag, startPoint x: 219, startPoint y: 10, endPoint x: 193, endPoint y: 6, distance: 26.3
click at [193, 6] on div "PA/BE4F35" at bounding box center [219, 9] width 207 height 12
paste input "PA/7DA325"
type input "PA/7DA325"
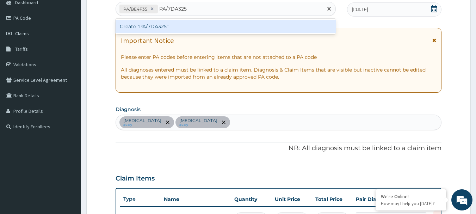
click at [158, 26] on div "Create "PA/7DA325"" at bounding box center [226, 26] width 220 height 13
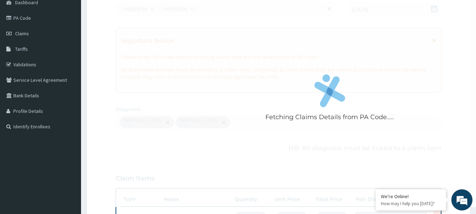
scroll to position [217, 0]
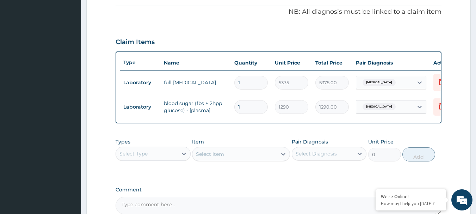
click at [296, 94] on tr "Laboratory full [MEDICAL_DATA] 1 5375 5375.00 [MEDICAL_DATA] Delete" at bounding box center [292, 82] width 345 height 24
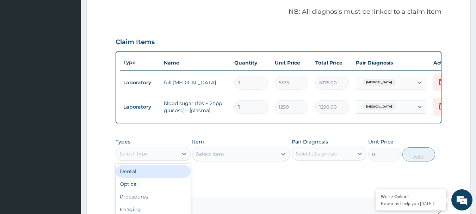
click at [160, 161] on div "Select Type" at bounding box center [153, 153] width 75 height 14
type input "PRO"
click at [152, 176] on div "Procedures" at bounding box center [153, 171] width 75 height 13
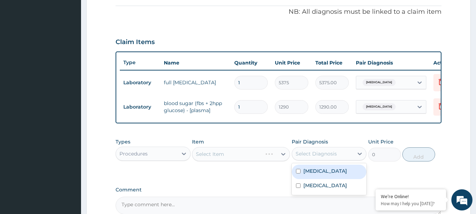
click at [317, 157] on div "Select Diagnosis" at bounding box center [315, 153] width 41 height 7
click at [316, 174] on label "[MEDICAL_DATA]" at bounding box center [325, 170] width 44 height 7
checkbox input "true"
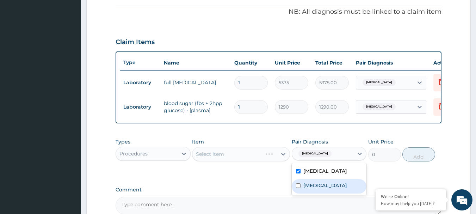
click at [315, 189] on label "[MEDICAL_DATA]" at bounding box center [325, 185] width 44 height 7
checkbox input "true"
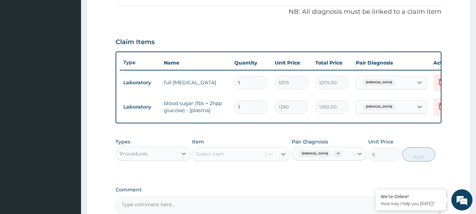
click at [239, 158] on div "Select Item" at bounding box center [241, 154] width 98 height 14
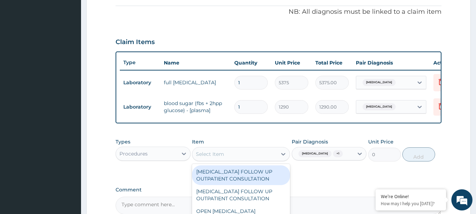
click at [226, 160] on div "Select Item" at bounding box center [234, 153] width 85 height 11
type input "P"
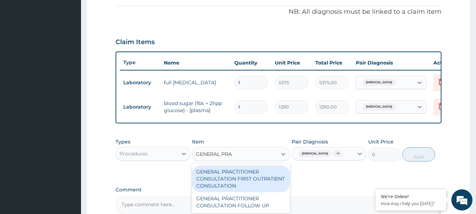
type input "GENERAL PRAC"
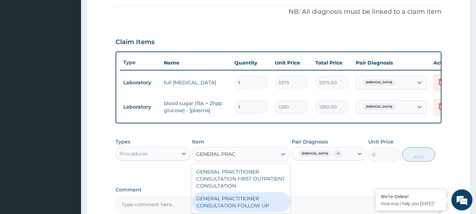
click at [231, 205] on div "GENERAL PRACTITIONER CONSULTATION FOLLOW UP" at bounding box center [241, 202] width 98 height 20
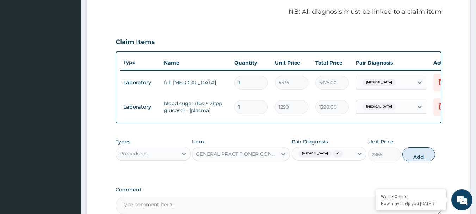
click at [414, 161] on button "Add" at bounding box center [418, 154] width 33 height 14
type input "0"
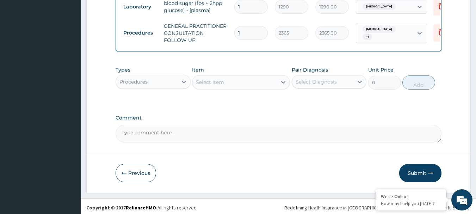
scroll to position [325, 0]
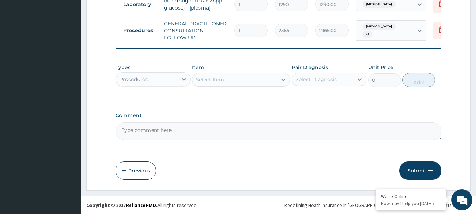
click at [419, 169] on button "Submit" at bounding box center [420, 170] width 42 height 18
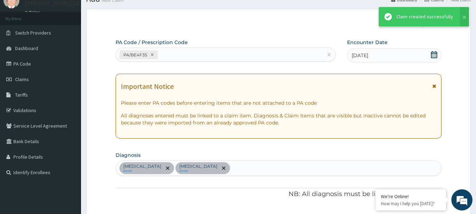
scroll to position [318, 0]
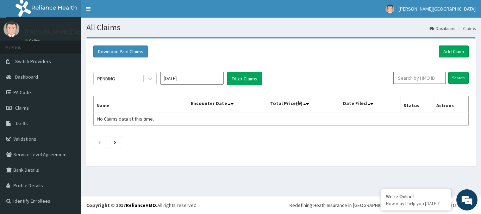
click at [423, 75] on input "text" at bounding box center [419, 78] width 52 height 12
type input "AOA/10001/A"
click at [465, 76] on input "Search" at bounding box center [458, 78] width 20 height 12
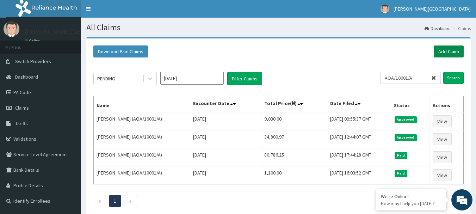
click at [448, 49] on link "Add Claim" at bounding box center [449, 51] width 30 height 12
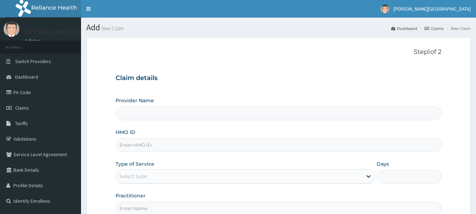
type input "[PERSON_NAME][GEOGRAPHIC_DATA]"
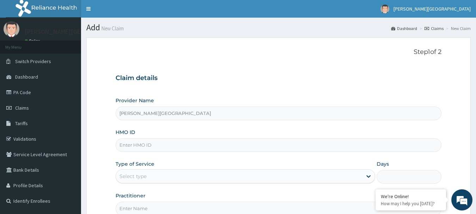
click at [183, 145] on input "HMO ID" at bounding box center [279, 145] width 326 height 14
paste input "PA/7DA325"
type input "P"
type input "AOA/10001/A"
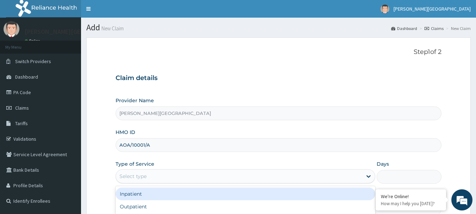
click at [204, 173] on div "Select type" at bounding box center [239, 175] width 246 height 11
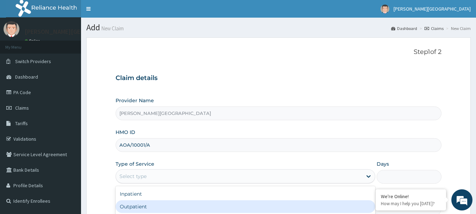
click at [193, 210] on div "Outpatient" at bounding box center [246, 206] width 260 height 13
type input "1"
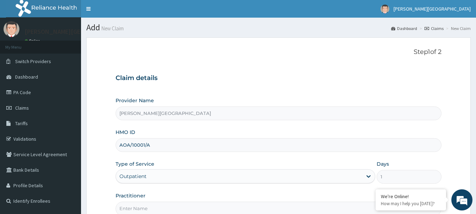
click at [192, 210] on input "Practitioner" at bounding box center [279, 208] width 326 height 14
type input "[PERSON_NAME]"
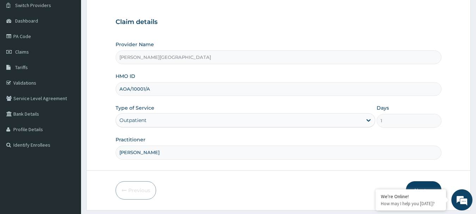
scroll to position [76, 0]
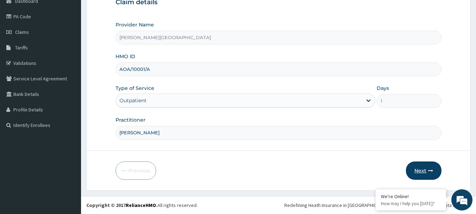
click at [418, 165] on button "Next" at bounding box center [424, 170] width 36 height 18
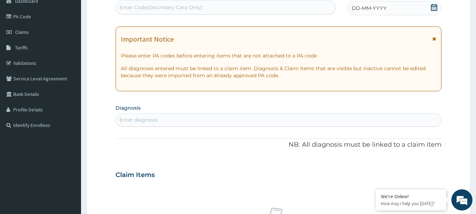
click at [172, 5] on div "Enter Code(Secondary Care Only)" at bounding box center [160, 7] width 83 height 7
type input "O"
click at [172, 5] on div "Enter Code(Secondary Care Only)" at bounding box center [160, 7] width 83 height 7
drag, startPoint x: 172, startPoint y: 5, endPoint x: 112, endPoint y: -29, distance: 68.3
click at [112, 0] on html "R EL Toggle navigation Mother Teresa Medical centre Mother Teresa Medical centr…" at bounding box center [238, 177] width 476 height 506
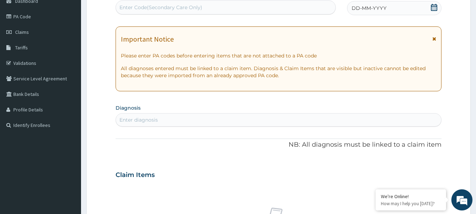
click at [144, 8] on div "Enter Code(Secondary Care Only)" at bounding box center [160, 7] width 83 height 7
drag, startPoint x: 144, startPoint y: 8, endPoint x: 127, endPoint y: 2, distance: 17.4
click at [127, 2] on div "Enter Code(Secondary Care Only)" at bounding box center [226, 7] width 220 height 11
paste input "PA/7DA325"
type input "PA/7DA325"
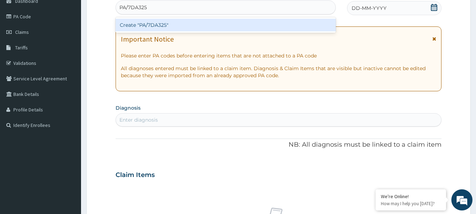
click at [152, 23] on div "Create "PA/7DA325"" at bounding box center [226, 25] width 220 height 13
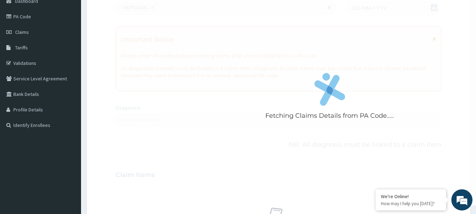
scroll to position [235, 0]
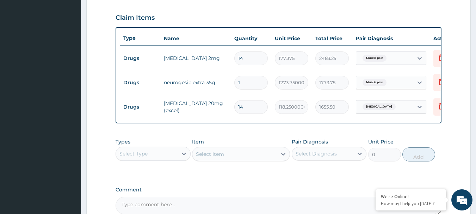
click at [154, 159] on div "Select Type" at bounding box center [147, 153] width 62 height 11
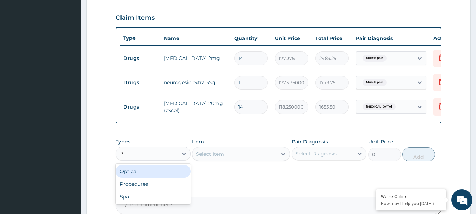
type input "PR"
click at [138, 177] on div "Procedures" at bounding box center [153, 171] width 75 height 13
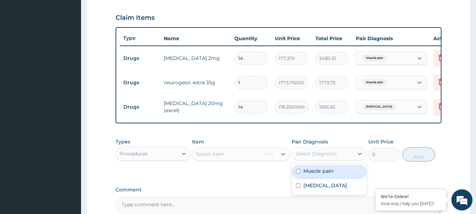
click at [322, 157] on div "Select Diagnosis" at bounding box center [315, 153] width 41 height 7
click at [301, 177] on div "Muscle pain" at bounding box center [329, 171] width 75 height 14
checkbox input "true"
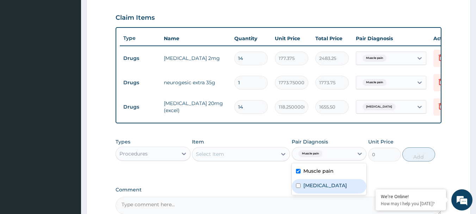
click at [299, 188] on input "checkbox" at bounding box center [298, 185] width 5 height 5
checkbox input "true"
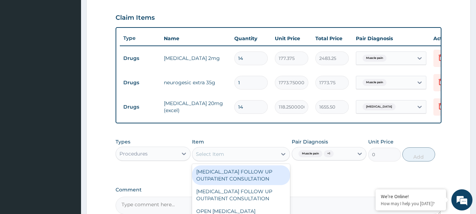
click at [251, 153] on div "Select Item" at bounding box center [234, 153] width 85 height 11
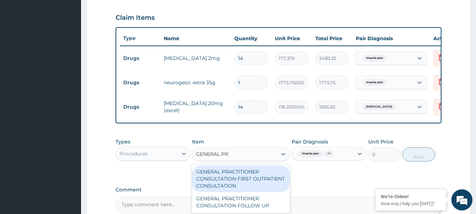
type input "GENERAL PRA"
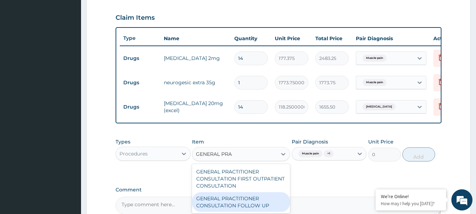
click at [243, 206] on div "GENERAL PRACTITIONER CONSULTATION FOLLOW UP" at bounding box center [241, 202] width 98 height 20
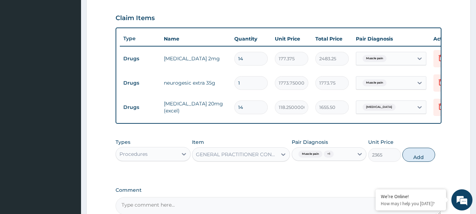
scroll to position [230, 0]
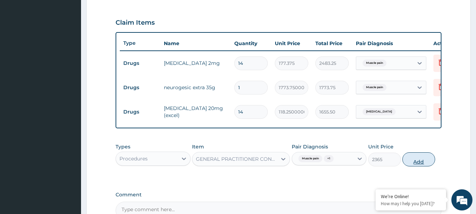
click at [424, 162] on button "Add" at bounding box center [418, 159] width 33 height 14
type input "0"
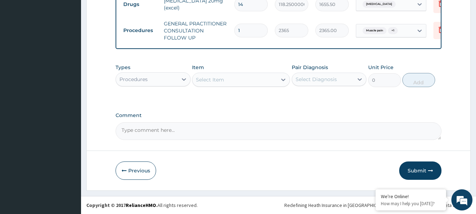
scroll to position [343, 0]
click at [413, 170] on button "Submit" at bounding box center [420, 170] width 42 height 18
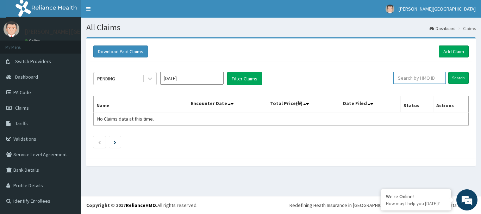
click at [428, 79] on input "text" at bounding box center [419, 78] width 52 height 12
click at [456, 79] on input "Search" at bounding box center [458, 78] width 20 height 12
click at [457, 77] on input "Search" at bounding box center [458, 78] width 20 height 12
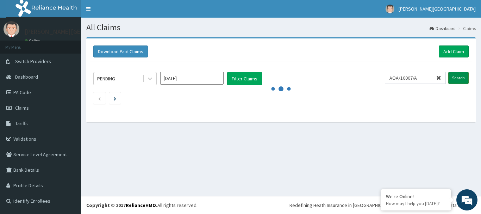
click at [457, 77] on input "Search" at bounding box center [458, 78] width 20 height 12
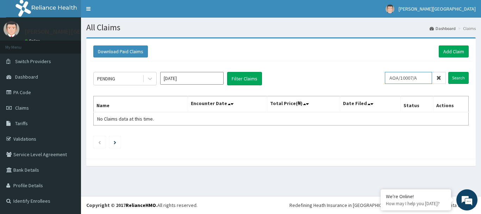
click at [417, 77] on input "AOA/10007/A" at bounding box center [408, 78] width 47 height 12
type input "AOA/10001/A"
click at [448, 72] on input "Search" at bounding box center [458, 78] width 20 height 12
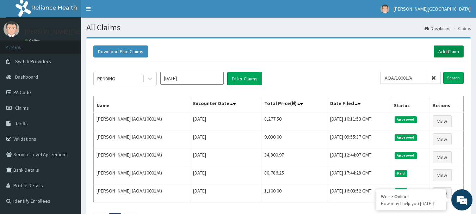
click at [447, 50] on link "Add Claim" at bounding box center [449, 51] width 30 height 12
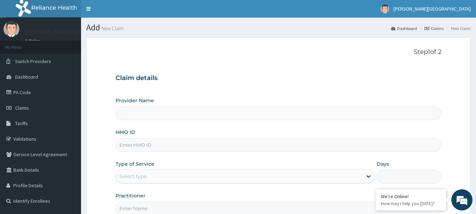
type input "[PERSON_NAME][GEOGRAPHIC_DATA]"
click at [149, 149] on input "HMO ID" at bounding box center [279, 145] width 326 height 14
type input "CHL/10572/A"
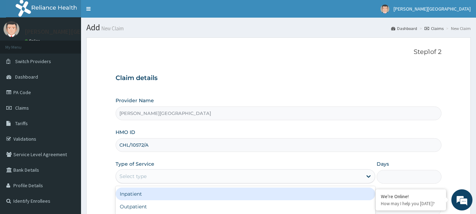
click at [162, 175] on div "Select type" at bounding box center [239, 175] width 246 height 11
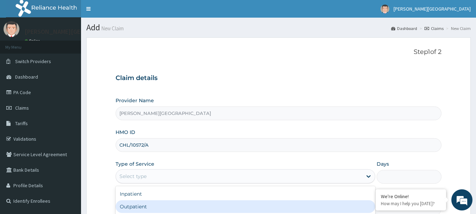
click at [172, 205] on div "Outpatient" at bounding box center [246, 206] width 260 height 13
type input "1"
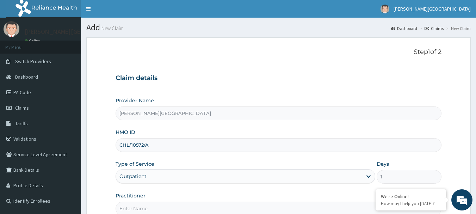
click at [189, 204] on input "Practitioner" at bounding box center [279, 208] width 326 height 14
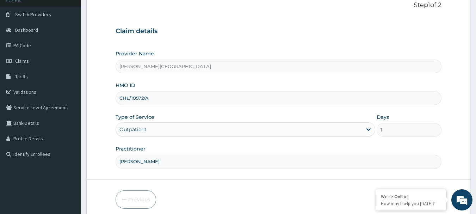
scroll to position [76, 0]
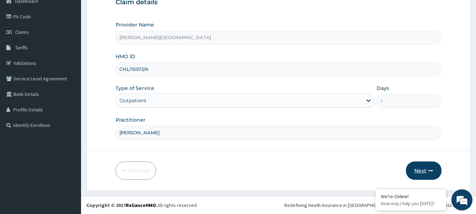
type input "[PERSON_NAME]"
click at [426, 169] on button "Next" at bounding box center [424, 170] width 36 height 18
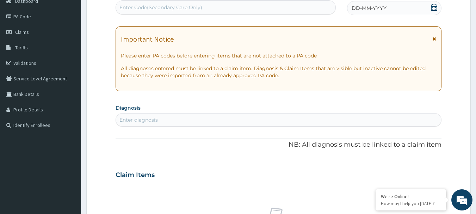
click at [139, 5] on div "Enter Code(Secondary Care Only)" at bounding box center [160, 7] width 83 height 7
drag, startPoint x: 139, startPoint y: 5, endPoint x: 130, endPoint y: 11, distance: 10.4
click at [130, 11] on div "Enter Code(Secondary Care Only)" at bounding box center [226, 7] width 220 height 11
paste input "PA/DCAB73"
type input "PA/DCAB73"
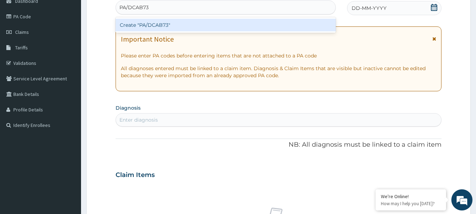
click at [159, 26] on div "Create "PA/DCAB73"" at bounding box center [226, 25] width 220 height 13
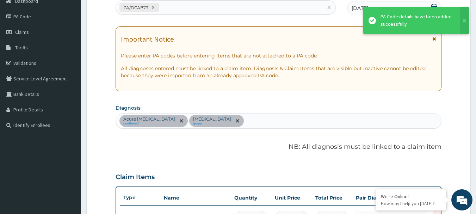
scroll to position [237, 0]
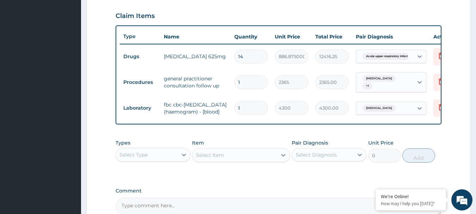
type input "0.00"
type input "1"
type input "4300.00"
click at [250, 52] on input "14" at bounding box center [250, 57] width 33 height 14
type input "1"
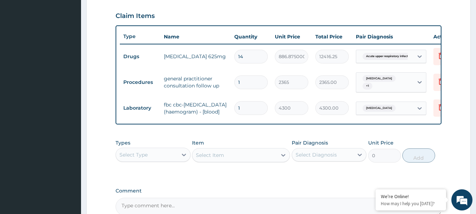
type input "886.88"
type input "14"
type input "12416.25"
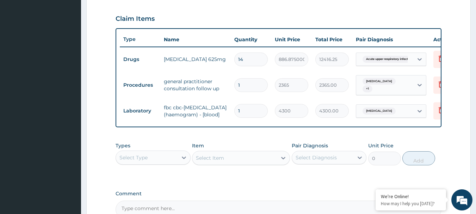
click at [29, 147] on aside "[PERSON_NAME][GEOGRAPHIC_DATA] Online My Menu Switch Providers Dashboard PA Cod…" at bounding box center [40, 29] width 81 height 526
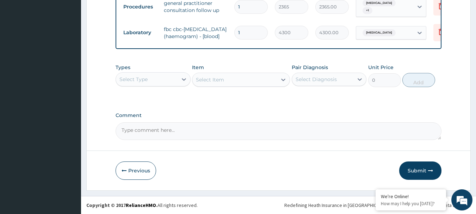
scroll to position [318, 0]
click at [409, 163] on button "Submit" at bounding box center [420, 170] width 42 height 18
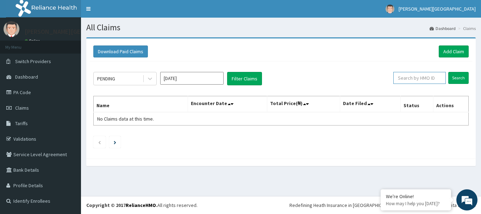
click at [405, 75] on input "text" at bounding box center [419, 78] width 52 height 12
type input "CHL/10572/A"
click at [460, 79] on input "Search" at bounding box center [458, 78] width 20 height 12
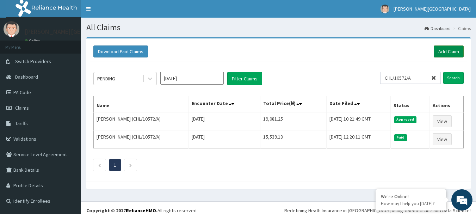
click at [446, 54] on link "Add Claim" at bounding box center [449, 51] width 30 height 12
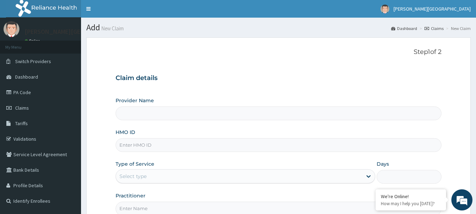
type input "[PERSON_NAME][GEOGRAPHIC_DATA]"
click at [153, 146] on input "HMO ID" at bounding box center [279, 145] width 326 height 14
paste input "PA/6DBEC4"
type input "PA/6DBEC4"
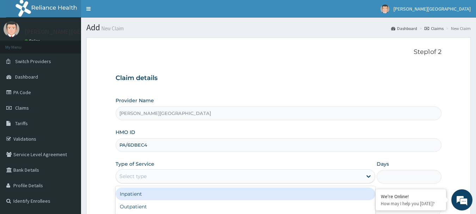
click at [141, 179] on div "Select type" at bounding box center [132, 176] width 27 height 7
click at [130, 193] on div "Inpatient" at bounding box center [246, 193] width 260 height 13
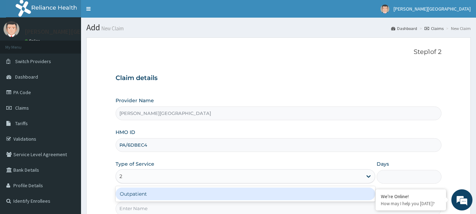
type input "2"
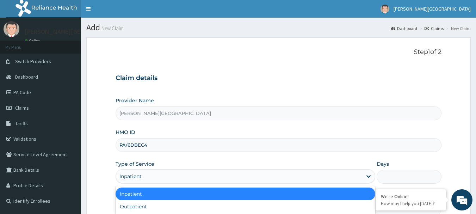
click at [308, 195] on div "Inpatient" at bounding box center [246, 193] width 260 height 13
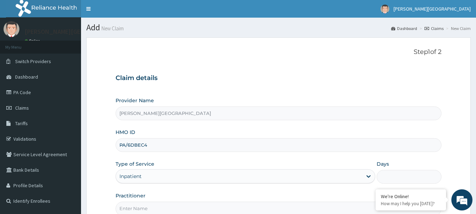
click at [389, 174] on input "Days" at bounding box center [408, 177] width 65 height 14
type input "2"
click at [170, 207] on input "Practitioner" at bounding box center [279, 208] width 326 height 14
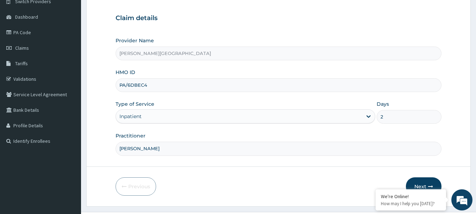
scroll to position [76, 0]
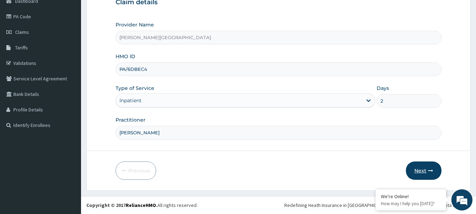
type input "DR CHUKS"
click at [431, 169] on icon "button" at bounding box center [430, 170] width 5 height 5
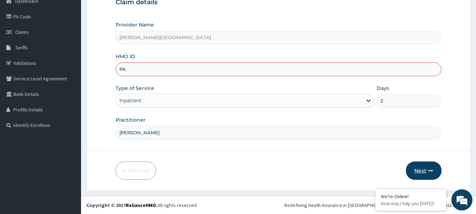
type input "P"
type input "APG/10076/C"
click at [427, 168] on button "Next" at bounding box center [424, 170] width 36 height 18
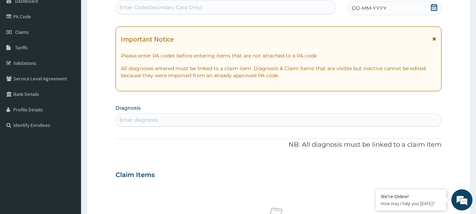
click at [221, 5] on div "Enter Code(Secondary Care Only)" at bounding box center [226, 7] width 220 height 11
paste input "PA/6DBEC4"
type input "PA/6DBEC4"
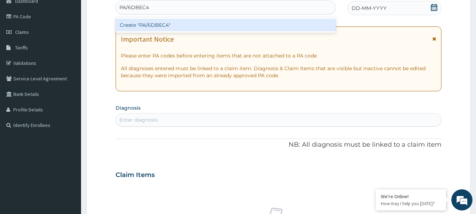
click at [163, 24] on div "Create "PA/6DBEC4"" at bounding box center [226, 25] width 220 height 13
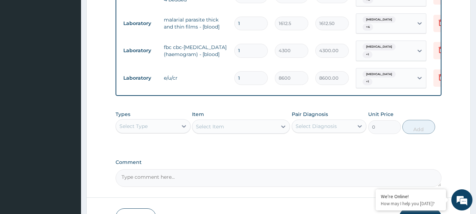
scroll to position [473, 0]
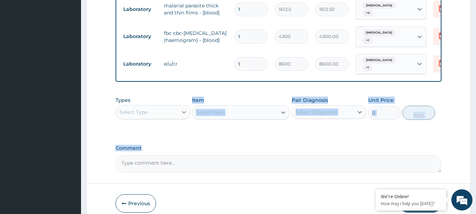
drag, startPoint x: 248, startPoint y: 125, endPoint x: 184, endPoint y: 98, distance: 69.8
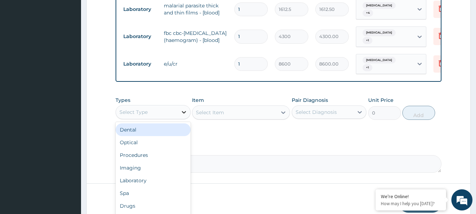
click at [184, 111] on icon at bounding box center [184, 112] width 4 height 2
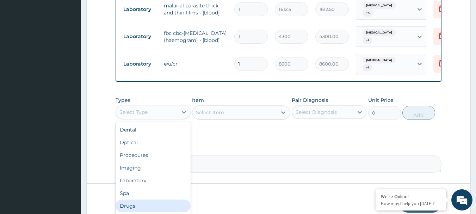
click at [130, 199] on div "Drugs" at bounding box center [153, 205] width 75 height 13
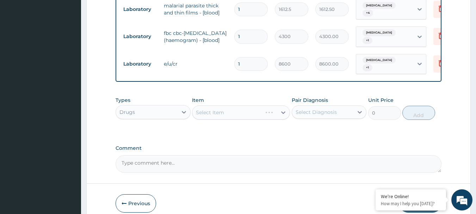
click at [228, 105] on div "Select Item" at bounding box center [241, 112] width 98 height 14
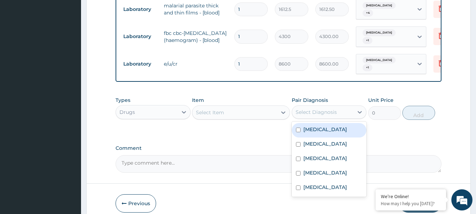
click at [304, 108] on div "Select Diagnosis" at bounding box center [315, 111] width 41 height 7
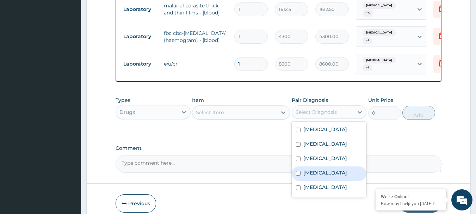
click at [307, 169] on label "[MEDICAL_DATA]" at bounding box center [325, 172] width 44 height 7
checkbox input "true"
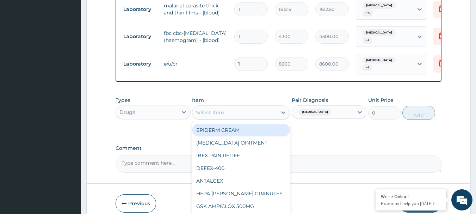
click at [224, 109] on div "Select Item" at bounding box center [210, 112] width 28 height 7
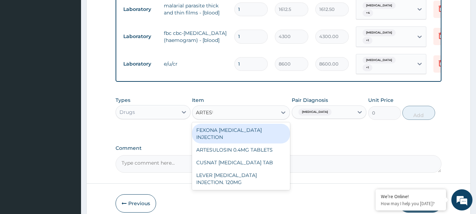
type input "ARTESUN"
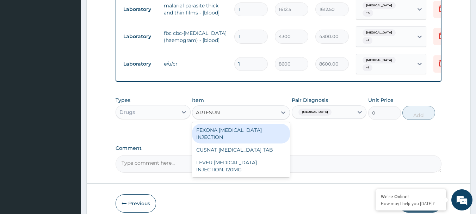
click at [267, 124] on div "FEXONA [MEDICAL_DATA] INJECTION" at bounding box center [241, 134] width 98 height 20
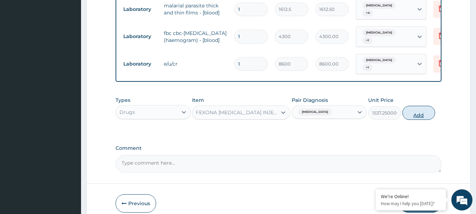
click at [405, 106] on button "Add" at bounding box center [418, 113] width 33 height 14
type input "0"
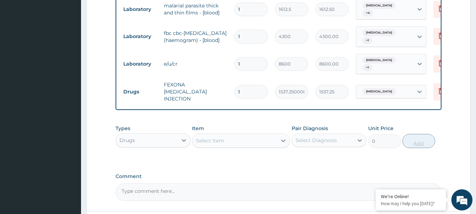
type input "0.00"
type input "3"
type input "4611.75"
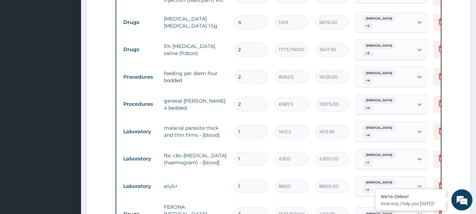
scroll to position [337, 0]
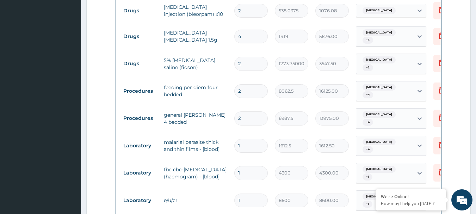
type input "3"
click at [251, 30] on input "4" at bounding box center [250, 37] width 33 height 14
type input "0.00"
type input "2"
type input "2838.00"
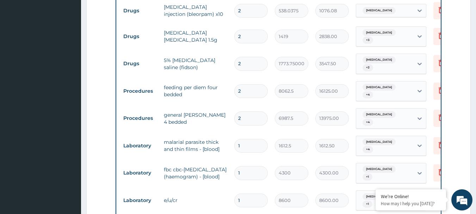
scroll to position [516, 0]
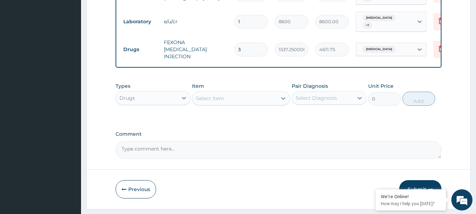
type input "2"
click at [226, 82] on div "Item Select Item" at bounding box center [241, 93] width 98 height 23
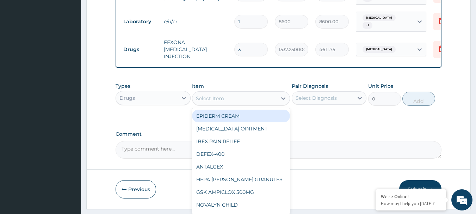
click at [228, 93] on div "Select Item" at bounding box center [234, 98] width 85 height 11
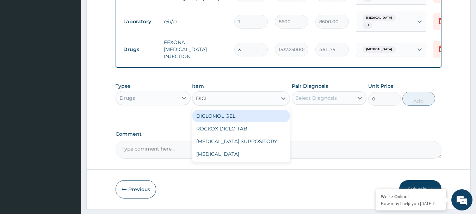
type input "DICLO"
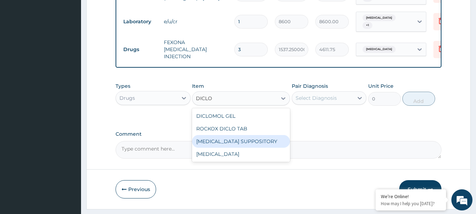
click at [260, 135] on div "[MEDICAL_DATA] SUPPOSITORY" at bounding box center [241, 141] width 98 height 13
type input "118.25000000000001"
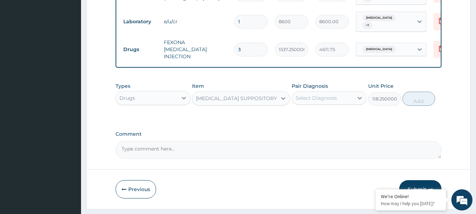
click at [332, 94] on div "Select Diagnosis" at bounding box center [315, 97] width 41 height 7
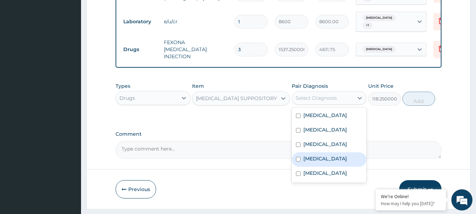
click at [298, 157] on input "checkbox" at bounding box center [298, 159] width 5 height 5
checkbox input "true"
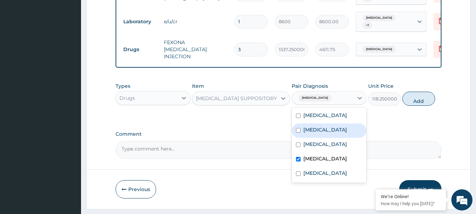
click at [296, 128] on input "checkbox" at bounding box center [298, 130] width 5 height 5
checkbox input "true"
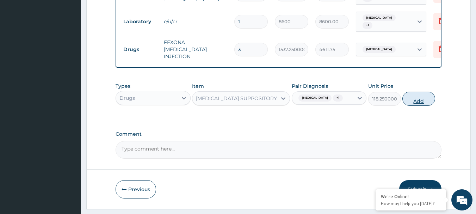
click at [420, 92] on button "Add" at bounding box center [418, 99] width 33 height 14
type input "0"
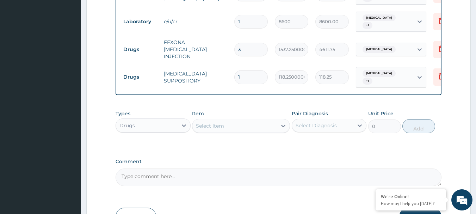
type input "0.00"
type input "6"
type input "709.50"
type input "6"
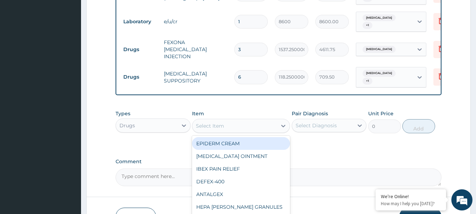
click at [227, 120] on div "Select Item" at bounding box center [234, 125] width 85 height 11
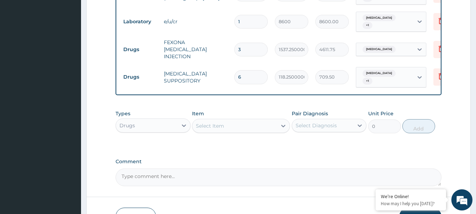
click at [227, 120] on div "Select Item" at bounding box center [234, 125] width 85 height 11
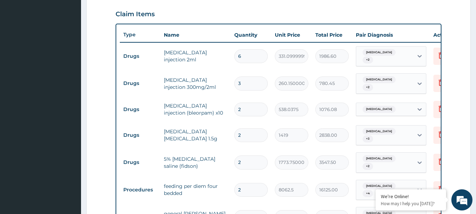
scroll to position [229, 0]
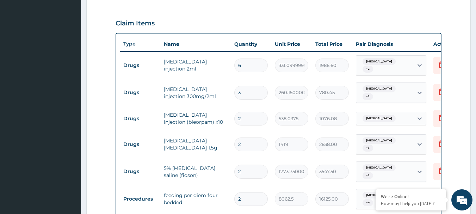
click at [464, 5] on form "Step 2 of 2 PA Code / Prescription Code PA/6DBEC4 Encounter Date 07-08-2025 Imp…" at bounding box center [278, 165] width 384 height 715
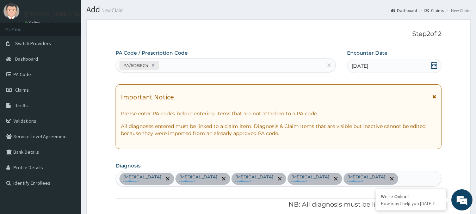
scroll to position [0, 0]
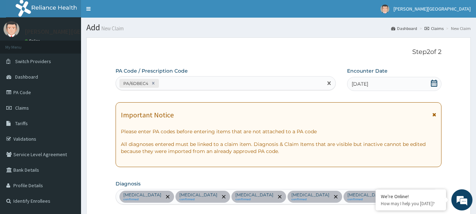
click at [217, 82] on div "PA/6DBEC4" at bounding box center [219, 83] width 207 height 12
paste input "PA/EEB497"
type input "PA/EEB497"
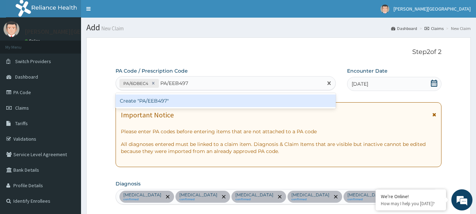
click at [149, 99] on div "Create "PA/EEB497"" at bounding box center [226, 100] width 220 height 13
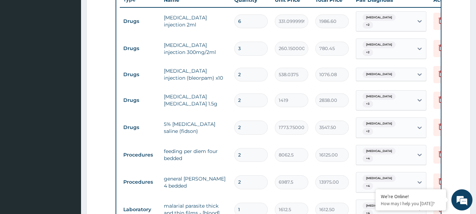
scroll to position [38, 0]
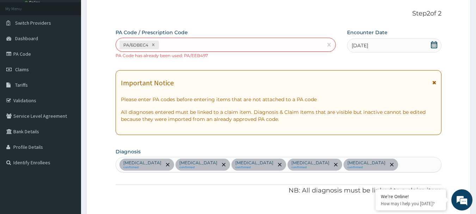
drag, startPoint x: 466, startPoint y: 145, endPoint x: 291, endPoint y: 211, distance: 187.5
click at [169, 42] on div "PA/6DBEC4" at bounding box center [219, 45] width 207 height 12
paste input "PA/121716"
type input "PA/121716"
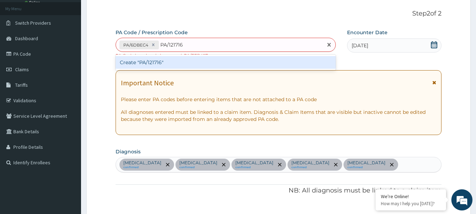
click at [155, 64] on div "Create "PA/121716"" at bounding box center [226, 62] width 220 height 13
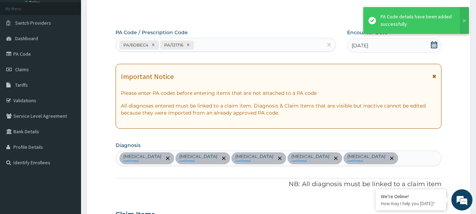
scroll to position [557, 0]
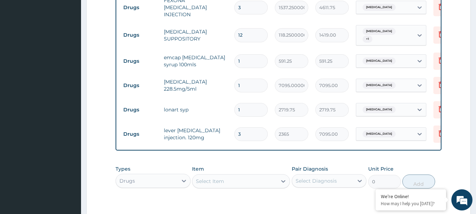
click at [245, 28] on input "12" at bounding box center [250, 35] width 33 height 14
type input "1"
type input "118.25"
type input "0.00"
type input "6"
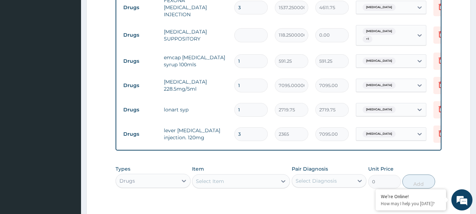
type input "709.50"
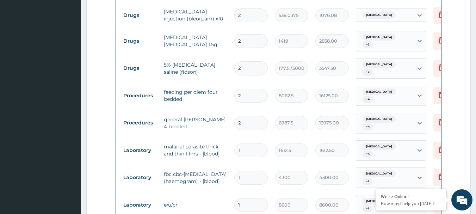
scroll to position [295, 0]
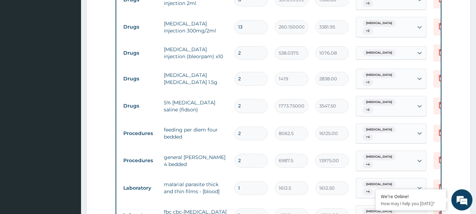
type input "6"
click at [249, 23] on input "13" at bounding box center [250, 27] width 33 height 14
type input "1"
type input "260.15"
type input "10"
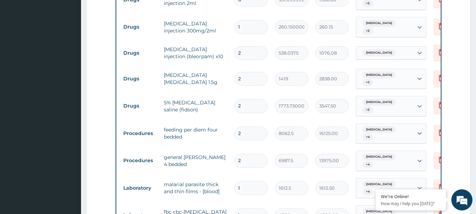
type input "2601.50"
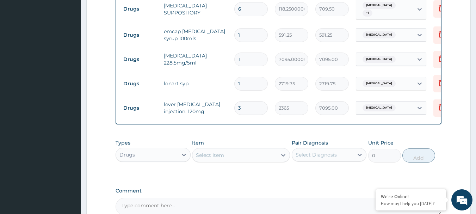
scroll to position [592, 0]
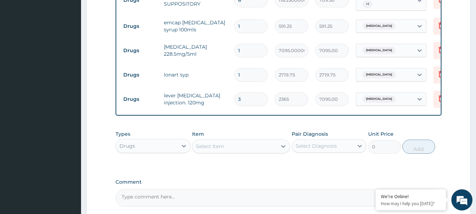
type input "10"
click at [137, 140] on div "Drugs" at bounding box center [147, 145] width 62 height 11
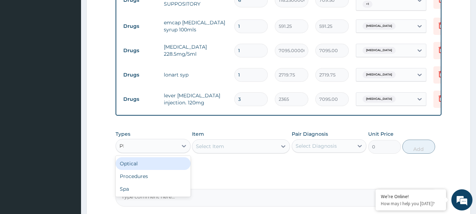
type input "PRO"
click at [143, 157] on div "Procedures" at bounding box center [153, 163] width 75 height 13
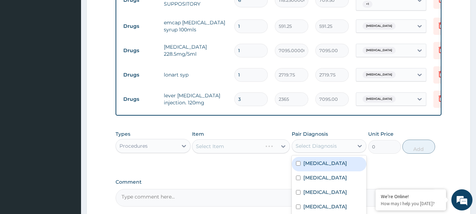
click at [310, 142] on div "Select Diagnosis" at bounding box center [315, 145] width 41 height 7
click at [301, 157] on div "Spasm" at bounding box center [329, 164] width 75 height 14
checkbox input "true"
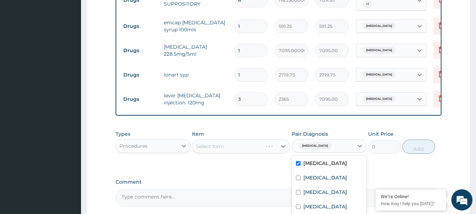
checkbox input "true"
click at [299, 204] on input "checkbox" at bounding box center [298, 206] width 5 height 5
checkbox input "true"
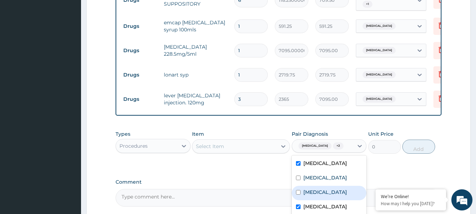
click at [297, 190] on input "checkbox" at bounding box center [298, 192] width 5 height 5
checkbox input "true"
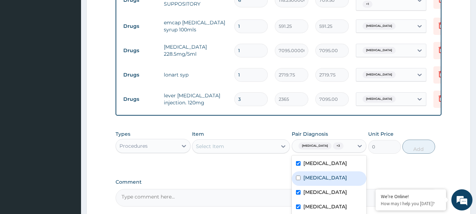
click at [298, 171] on div "Sepsis" at bounding box center [329, 178] width 75 height 14
checkbox input "true"
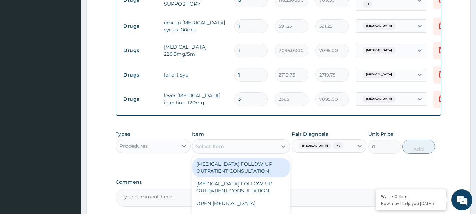
click at [236, 141] on div "Select Item" at bounding box center [234, 146] width 85 height 11
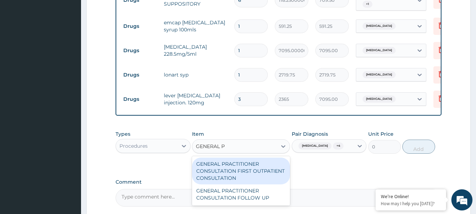
type input "GENERAL PR"
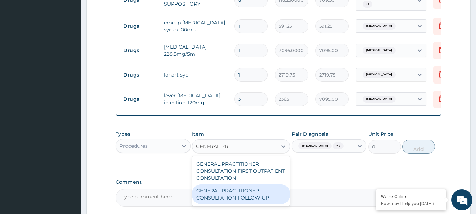
click at [230, 184] on div "GENERAL PRACTITIONER CONSULTATION FOLLOW UP" at bounding box center [241, 194] width 98 height 20
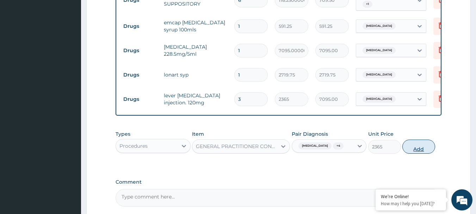
click at [422, 139] on button "Add" at bounding box center [418, 146] width 33 height 14
type input "0"
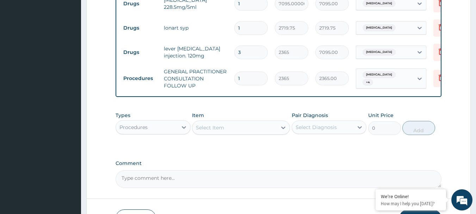
scroll to position [665, 0]
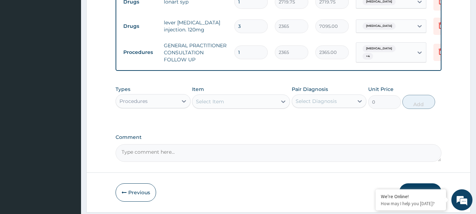
click at [412, 183] on button "Submit" at bounding box center [420, 192] width 42 height 18
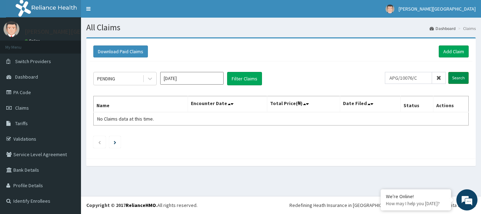
type input "APG/10076/C"
click at [461, 79] on input "Search" at bounding box center [458, 78] width 20 height 12
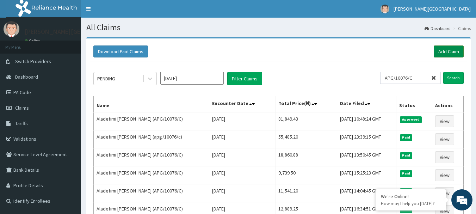
click at [449, 54] on link "Add Claim" at bounding box center [449, 51] width 30 height 12
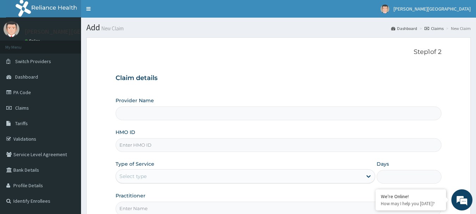
type input "[PERSON_NAME][GEOGRAPHIC_DATA]"
click at [333, 145] on input "HMO ID" at bounding box center [279, 145] width 326 height 14
type input "TFE/11251/A"
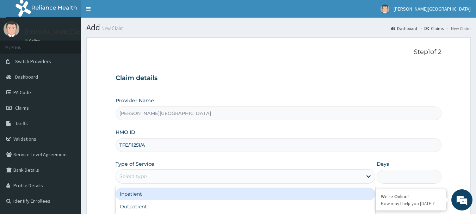
click at [291, 176] on div "Select type" at bounding box center [239, 175] width 246 height 11
click at [292, 190] on div "Inpatient" at bounding box center [246, 193] width 260 height 13
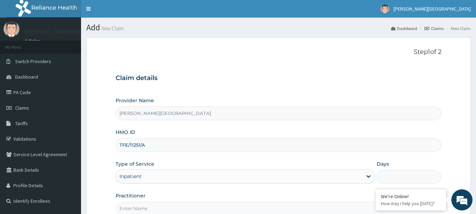
click at [385, 176] on input "Days" at bounding box center [408, 177] width 65 height 14
type input "2"
click at [324, 211] on input "Practitioner" at bounding box center [279, 208] width 326 height 14
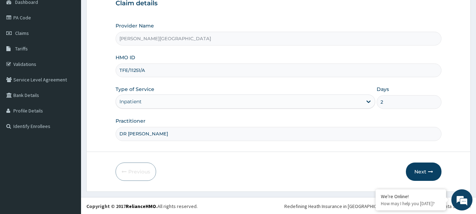
scroll to position [76, 0]
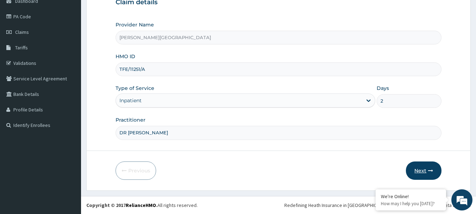
type input "DR [PERSON_NAME]"
click at [419, 170] on button "Next" at bounding box center [424, 170] width 36 height 18
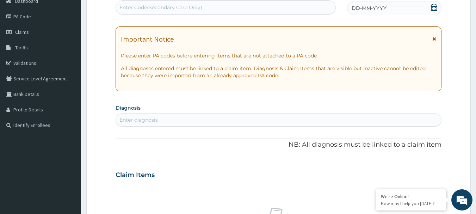
click at [164, 7] on div "Enter Code(Secondary Care Only)" at bounding box center [160, 7] width 83 height 7
paste input "PA/1BE8AE"
type input "PA/1BE8AE"
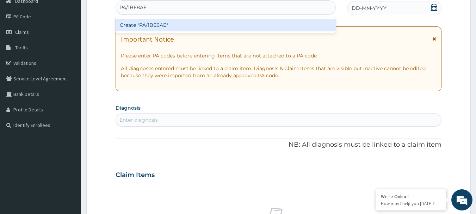
click at [158, 26] on div "Create "PA/1BE8AE"" at bounding box center [226, 25] width 220 height 13
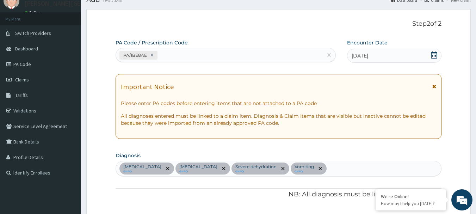
scroll to position [18, 0]
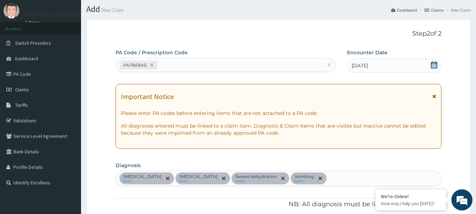
click at [204, 65] on div "PA/1BE8AE" at bounding box center [219, 65] width 207 height 12
paste input "PA/FCCD35"
type input "PA/FCCD35"
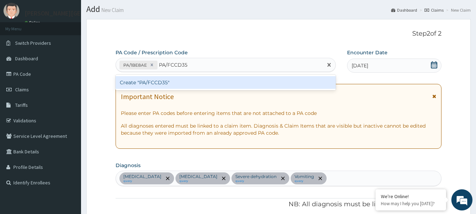
click at [163, 83] on div "Create "PA/FCCD35"" at bounding box center [226, 82] width 220 height 13
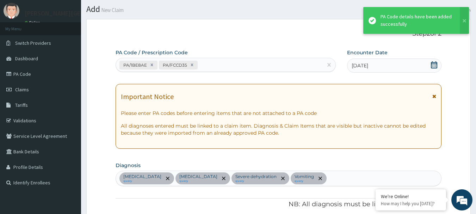
scroll to position [409, 0]
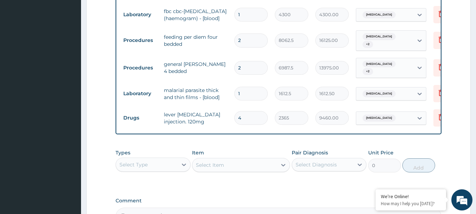
click at [269, 61] on td "2" at bounding box center [251, 67] width 40 height 21
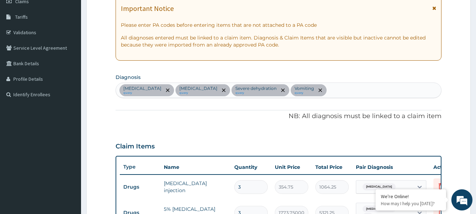
scroll to position [0, 0]
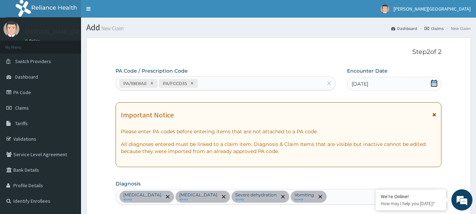
click at [241, 86] on div "PA/1BE8AE PA/FCCD35" at bounding box center [219, 83] width 207 height 12
paste input "PA/73E272"
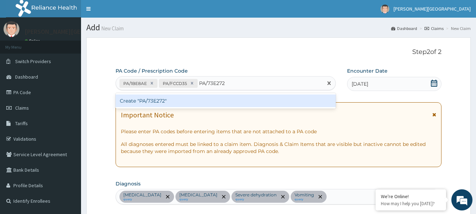
type input "PA/73E272"
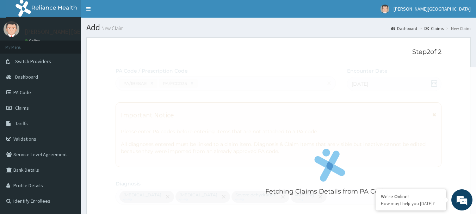
drag, startPoint x: 164, startPoint y: 99, endPoint x: 117, endPoint y: 98, distance: 47.2
click at [117, 98] on div "Fetching Claims Details from PA Code....." at bounding box center [330, 174] width 428 height 214
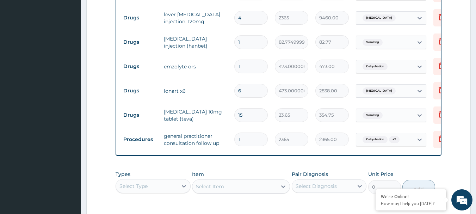
scroll to position [507, 0]
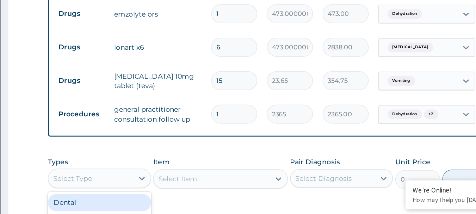
click at [157, 182] on div "Select Type" at bounding box center [147, 187] width 62 height 11
type input "DR"
click at [151, 199] on div "Drugs" at bounding box center [153, 205] width 75 height 13
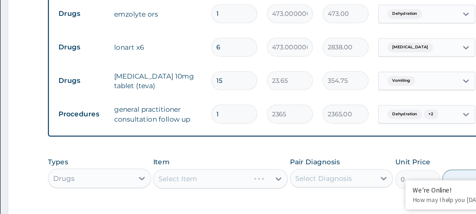
click at [246, 181] on div "Select Item" at bounding box center [241, 188] width 98 height 14
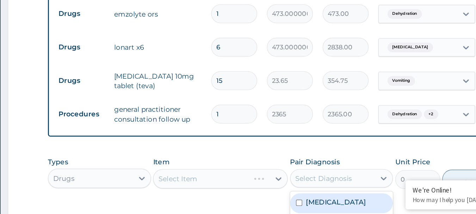
click at [315, 185] on div "Select Diagnosis" at bounding box center [315, 187] width 41 height 7
click at [296, 203] on input "checkbox" at bounding box center [298, 205] width 5 height 5
checkbox input "true"
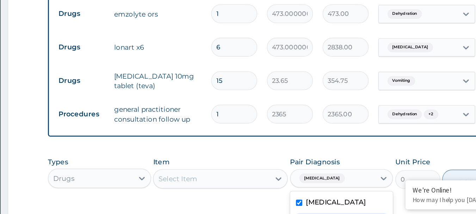
checkbox input "true"
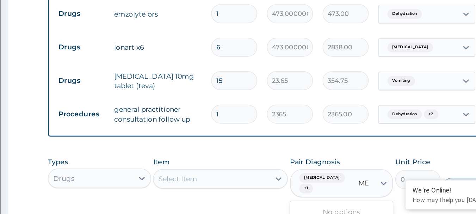
type input "ME"
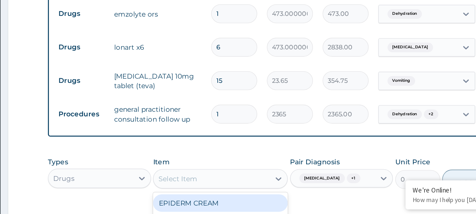
click at [235, 185] on div "Select Item" at bounding box center [234, 187] width 85 height 11
type input "METOCLO"
click at [237, 212] on div "[MEDICAL_DATA] INJECTION (HANBET)" at bounding box center [241, 209] width 98 height 20
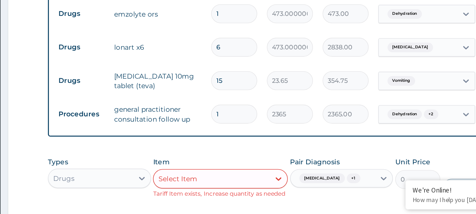
click at [264, 183] on div "Select Item" at bounding box center [234, 187] width 85 height 11
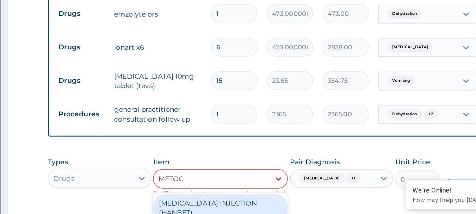
type input "METOCL"
click at [260, 199] on div "[MEDICAL_DATA] INJECTION (HANBET)" at bounding box center [241, 209] width 98 height 20
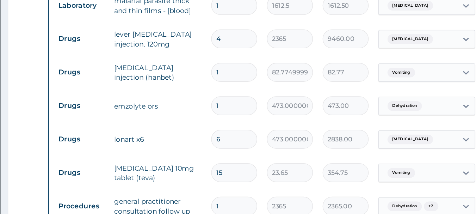
scroll to position [498, 0]
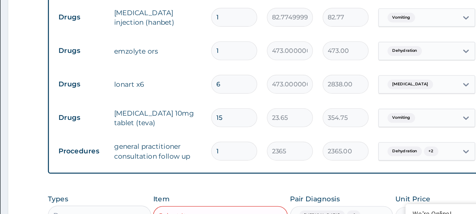
click at [419, 179] on div "Types Drugs Item Select Item Tariff Item exists, Increase quantity as needed Pa…" at bounding box center [279, 196] width 326 height 37
click at [213, 194] on div "Select Item" at bounding box center [210, 197] width 28 height 7
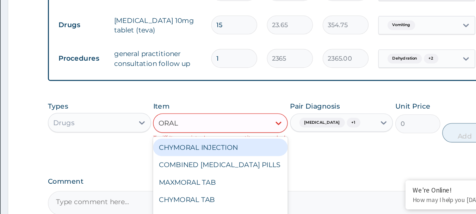
scroll to position [548, 0]
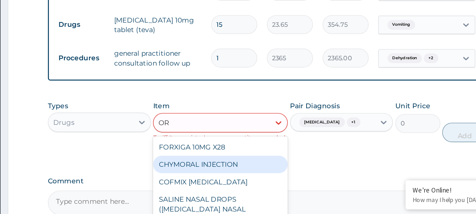
type input "ORS"
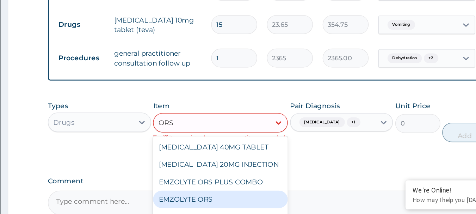
click at [218, 198] on div "EMZOLYTE ORS" at bounding box center [241, 203] width 98 height 13
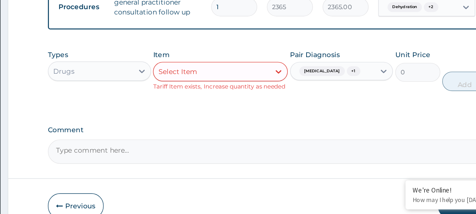
scroll to position [617, 0]
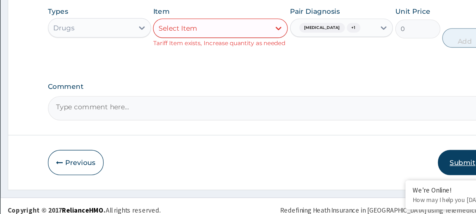
click at [416, 168] on button "Submit" at bounding box center [420, 176] width 42 height 18
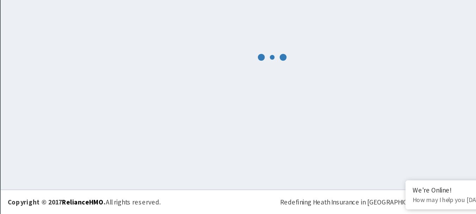
scroll to position [610, 0]
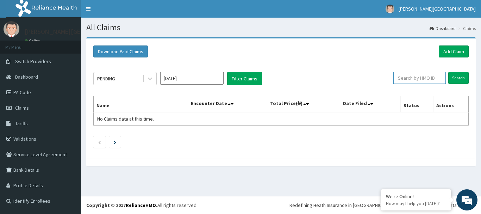
click at [435, 78] on input "text" at bounding box center [419, 78] width 52 height 12
type input "TFE/11251/A"
click at [459, 77] on input "Search" at bounding box center [458, 78] width 20 height 12
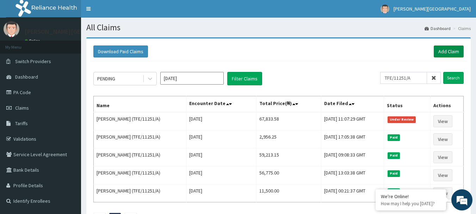
click at [442, 54] on link "Add Claim" at bounding box center [449, 51] width 30 height 12
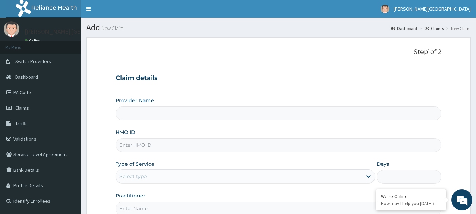
type input "[PERSON_NAME][GEOGRAPHIC_DATA]"
click at [130, 147] on input "HMO ID" at bounding box center [279, 145] width 326 height 14
paste input "TMQ/10079/A"
type input "TMQ/10079/A"
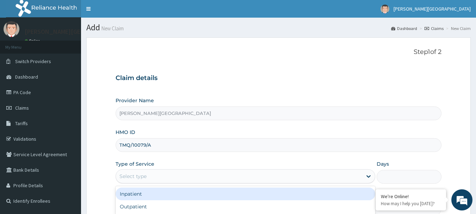
click at [157, 176] on div "Select type" at bounding box center [239, 175] width 246 height 11
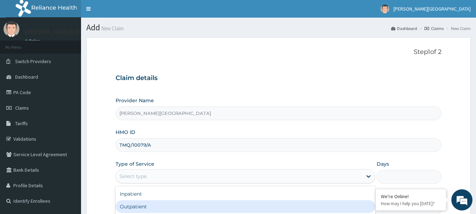
click at [148, 205] on div "Outpatient" at bounding box center [246, 206] width 260 height 13
type input "1"
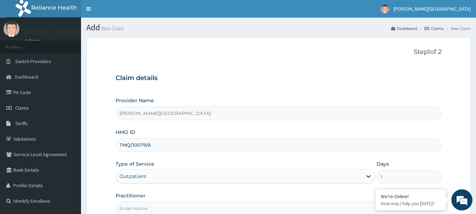
click at [147, 209] on input "Practitioner" at bounding box center [279, 208] width 326 height 14
type input "[PERSON_NAME]"
click at [269, 100] on div "Provider Name [PERSON_NAME][GEOGRAPHIC_DATA]" at bounding box center [279, 108] width 326 height 23
drag, startPoint x: 269, startPoint y: 100, endPoint x: 230, endPoint y: 104, distance: 39.3
click at [230, 104] on div "Provider Name [PERSON_NAME][GEOGRAPHIC_DATA]" at bounding box center [279, 108] width 326 height 23
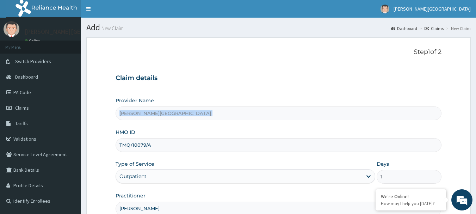
click at [230, 104] on div "Provider Name [PERSON_NAME][GEOGRAPHIC_DATA]" at bounding box center [279, 108] width 326 height 23
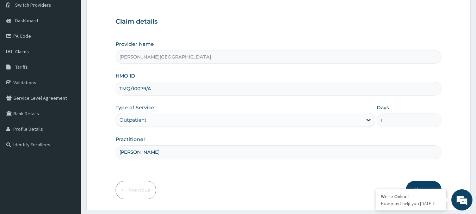
scroll to position [76, 0]
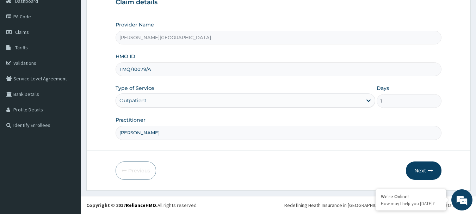
click at [416, 161] on button "Next" at bounding box center [424, 170] width 36 height 18
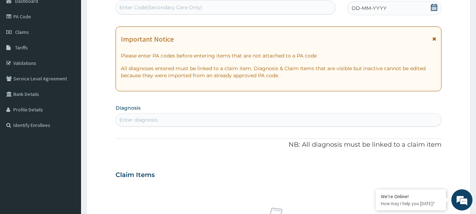
click at [364, 95] on div "PA Code / Prescription Code Enter Code(Secondary Care Only) Encounter Date DD-M…" at bounding box center [279, 174] width 326 height 364
click at [433, 6] on icon at bounding box center [434, 7] width 6 height 7
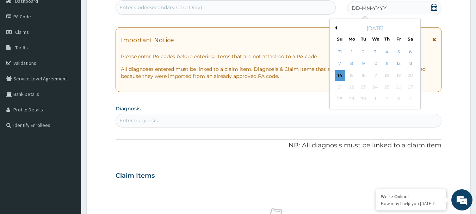
click at [433, 6] on icon at bounding box center [434, 7] width 6 height 7
click at [335, 29] on button "Previous Month" at bounding box center [335, 28] width 4 height 4
click at [355, 76] on div "11" at bounding box center [351, 75] width 11 height 11
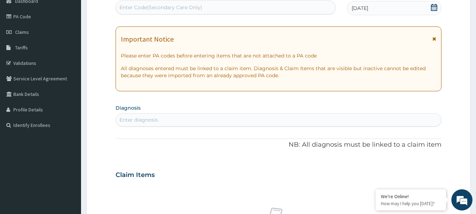
click at [341, 74] on p "All diagnoses entered must be linked to a claim item. Diagnosis & Claim Items t…" at bounding box center [279, 72] width 316 height 14
click at [148, 121] on div "Enter diagnosis" at bounding box center [138, 119] width 38 height 7
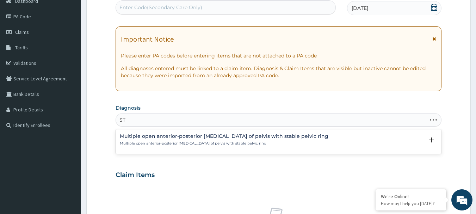
type input "S"
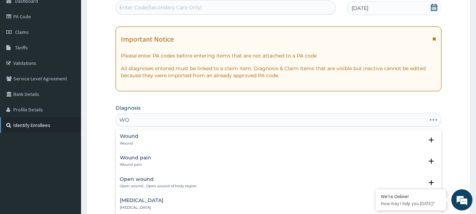
type input "W"
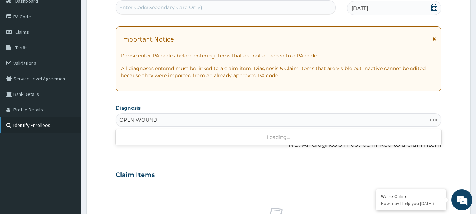
type input "OPEN WOUND"
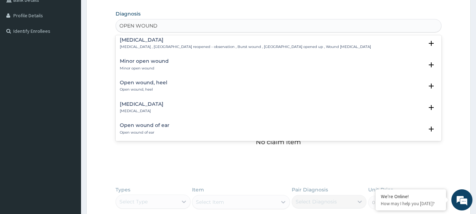
scroll to position [40, 0]
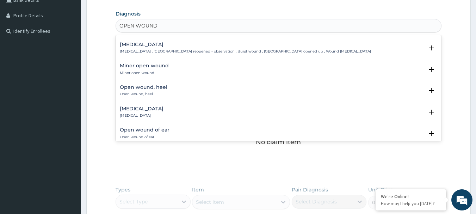
click at [175, 84] on div "Open wound, heel Open wound, heel Select Status Query Query covers suspected (?…" at bounding box center [279, 92] width 326 height 21
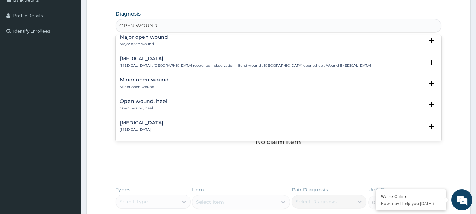
scroll to position [12, 0]
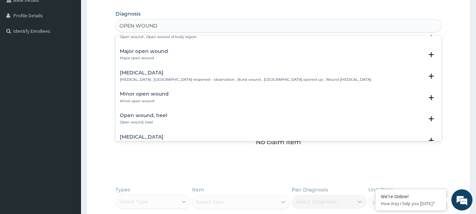
click at [278, 44] on div "Open wound Open wound , Open wound of body region Select Status Query Query cov…" at bounding box center [279, 34] width 326 height 21
click at [132, 52] on h4 "Major open wound" at bounding box center [144, 51] width 48 height 5
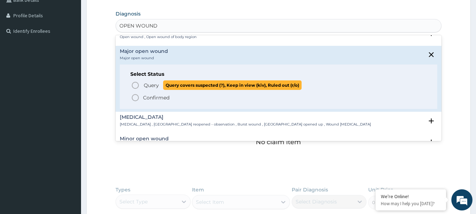
click at [132, 85] on icon "status option query" at bounding box center [135, 85] width 8 height 8
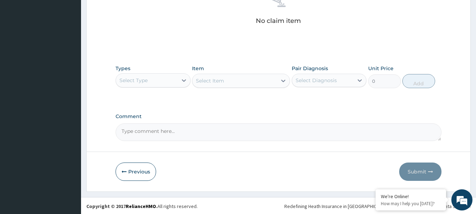
scroll to position [294, 0]
click at [179, 75] on div at bounding box center [183, 79] width 13 height 13
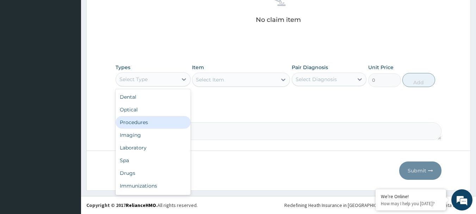
click at [143, 118] on div "Procedures" at bounding box center [153, 122] width 75 height 13
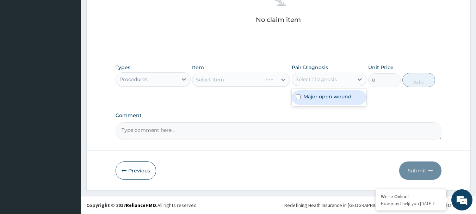
click at [312, 83] on div "Select Diagnosis" at bounding box center [323, 79] width 62 height 11
click at [314, 94] on label "Major open wound" at bounding box center [327, 96] width 48 height 7
checkbox input "true"
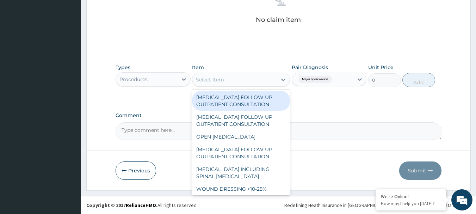
click at [228, 79] on div "Select Item" at bounding box center [234, 79] width 85 height 11
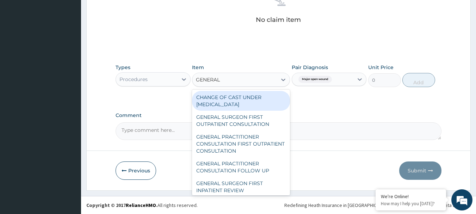
type input "GENERAL P"
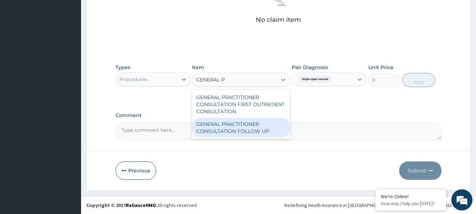
click at [227, 122] on div "GENERAL PRACTITIONER CONSULTATION FOLLOW UP" at bounding box center [241, 128] width 98 height 20
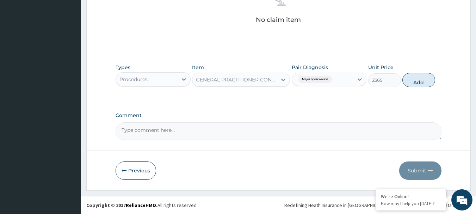
click at [415, 87] on div "Types Procedures Item GENERAL PRACTITIONER CONSULTATION FOLLOW UP Pair Diagnosi…" at bounding box center [279, 75] width 326 height 30
click at [412, 82] on button "Add" at bounding box center [418, 80] width 33 height 14
type input "0"
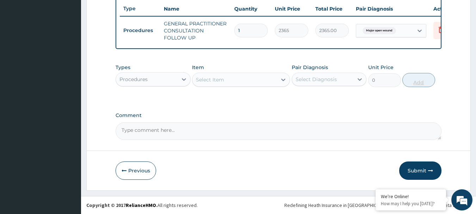
scroll to position [270, 0]
click at [421, 168] on button "Submit" at bounding box center [420, 170] width 42 height 18
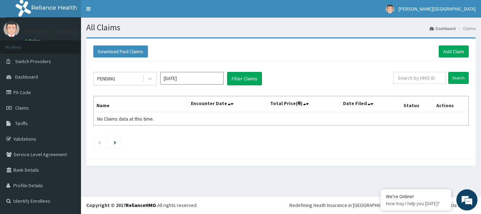
click at [212, 46] on div "Download Paid Claims Add Claim" at bounding box center [280, 51] width 375 height 12
drag, startPoint x: 212, startPoint y: 46, endPoint x: 408, endPoint y: 76, distance: 198.0
click at [408, 76] on input "text" at bounding box center [419, 78] width 52 height 12
paste input "TMQ/10079/A"
type input "TMQ/10079/A"
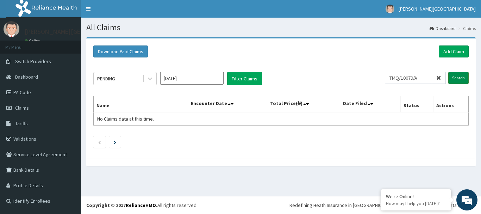
click at [459, 73] on input "Search" at bounding box center [458, 78] width 20 height 12
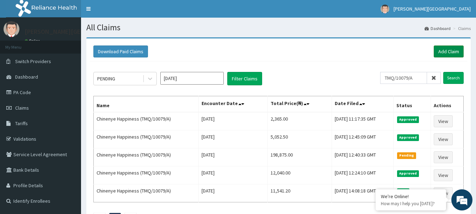
click at [446, 51] on link "Add Claim" at bounding box center [449, 51] width 30 height 12
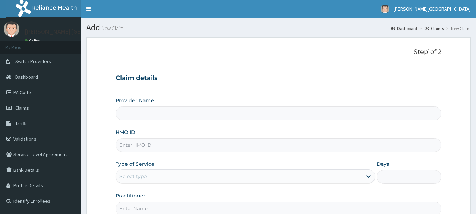
type input "[PERSON_NAME][GEOGRAPHIC_DATA]"
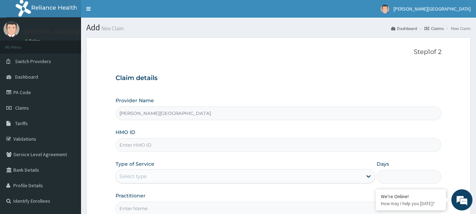
click at [105, 104] on form "Step 1 of 2 Claim details Provider Name [PERSON_NAME] Medical Centre HMO ID Typ…" at bounding box center [278, 151] width 384 height 229
click at [181, 147] on input "HMO ID" at bounding box center [279, 145] width 326 height 14
paste input "PA/CE6407"
type input "P"
type input "PRN//10018/A"
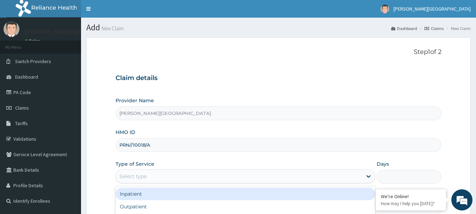
click at [173, 177] on div "Select type" at bounding box center [239, 175] width 246 height 11
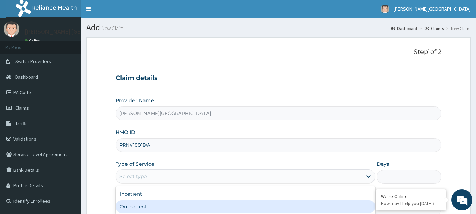
click at [225, 205] on div "Outpatient" at bounding box center [246, 206] width 260 height 13
type input "1"
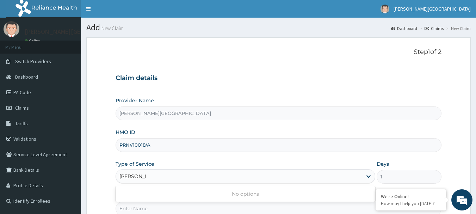
type input "DR GIDEON"
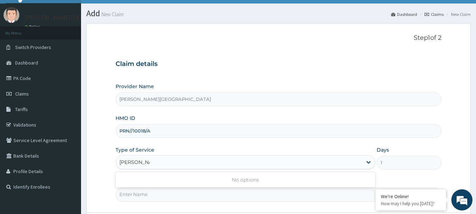
scroll to position [76, 0]
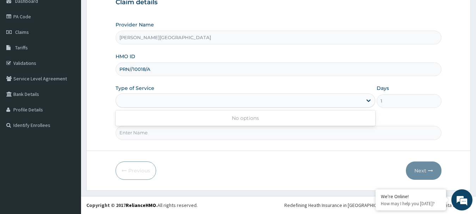
click at [218, 107] on div "DR GIDEON" at bounding box center [246, 100] width 260 height 14
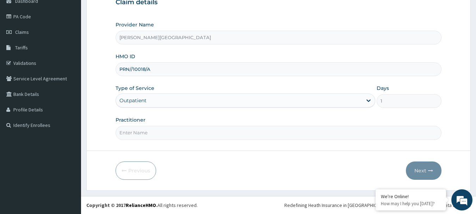
click at [193, 134] on input "Practitioner" at bounding box center [279, 133] width 326 height 14
type input "S"
type input "DR GIDEON"
click at [421, 171] on button "Next" at bounding box center [424, 170] width 36 height 18
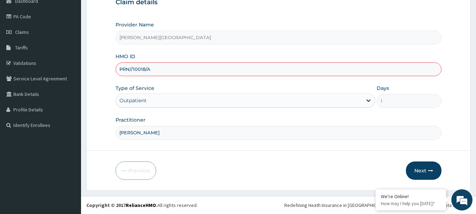
click at [132, 68] on input "PRN//10018/A" at bounding box center [279, 69] width 326 height 14
type input "PRN/10018/A"
click at [407, 167] on button "Next" at bounding box center [424, 170] width 36 height 18
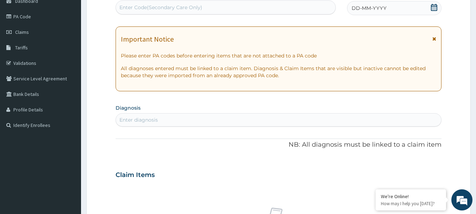
click at [175, 9] on div "Enter Code(Secondary Care Only)" at bounding box center [160, 7] width 83 height 7
paste input "PA/CE6407"
type input "PA/CE6407"
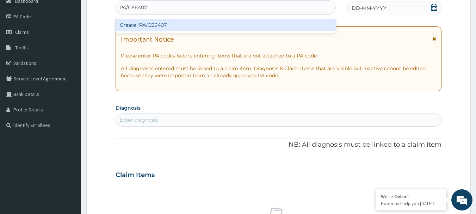
click at [154, 28] on div "Create "PA/CE6407"" at bounding box center [226, 25] width 220 height 13
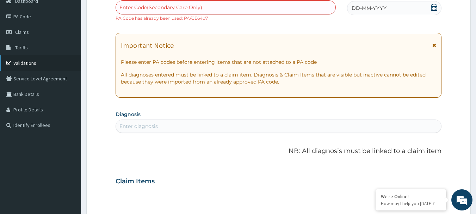
click at [0, 56] on link "Validations" at bounding box center [40, 62] width 81 height 15
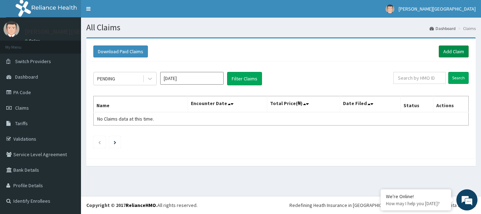
click at [447, 49] on link "Add Claim" at bounding box center [454, 51] width 30 height 12
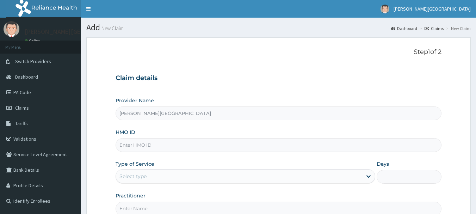
type input "[PERSON_NAME][GEOGRAPHIC_DATA]"
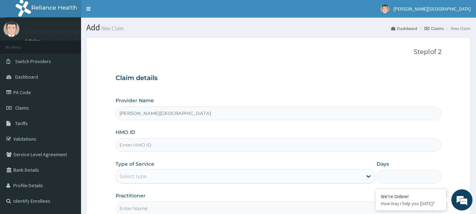
click at [157, 145] on input "HMO ID" at bounding box center [279, 145] width 326 height 14
type input "PRN/10018/A"
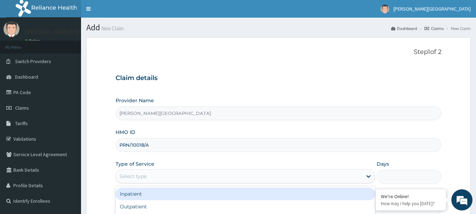
click at [310, 172] on div "Select type" at bounding box center [239, 175] width 246 height 11
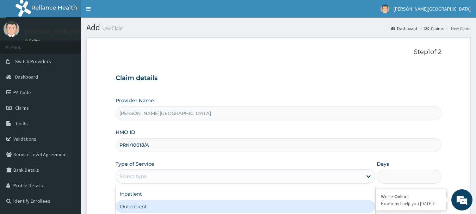
click at [273, 207] on div "Outpatient" at bounding box center [246, 206] width 260 height 13
type input "1"
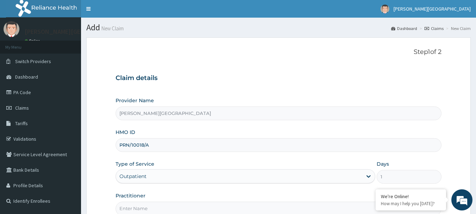
click at [273, 207] on input "Practitioner" at bounding box center [279, 208] width 326 height 14
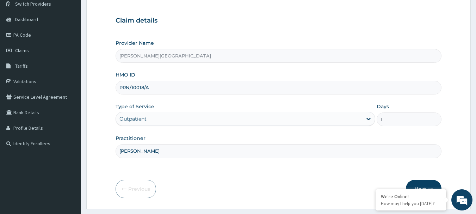
scroll to position [70, 0]
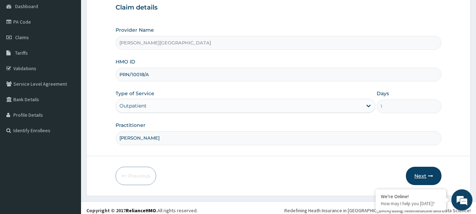
type input "[PERSON_NAME]"
click at [414, 179] on button "Next" at bounding box center [424, 176] width 36 height 18
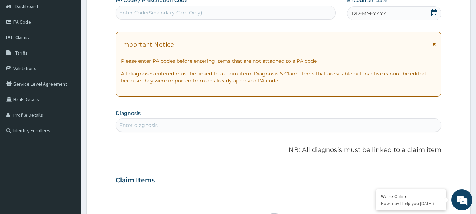
click at [214, 18] on div "Enter Code(Secondary Care Only)" at bounding box center [226, 12] width 220 height 11
paste input "PA/D61EE2"
type input "PA/D61EE2"
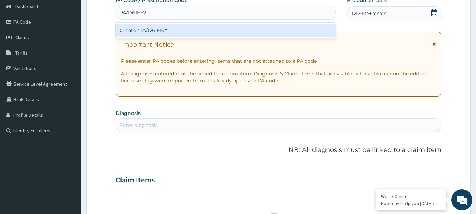
click at [151, 32] on div "Create "PA/D61EE2"" at bounding box center [226, 30] width 220 height 13
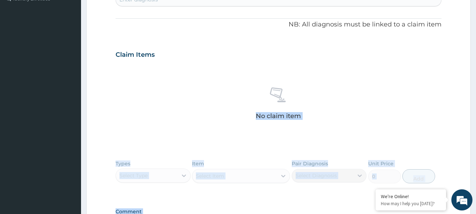
drag, startPoint x: 195, startPoint y: 170, endPoint x: 244, endPoint y: 227, distance: 75.2
click at [244, 213] on html "R EL Toggle navigation [PERSON_NAME][GEOGRAPHIC_DATA] [PERSON_NAME][GEOGRAPHIC_…" at bounding box center [238, 54] width 476 height 512
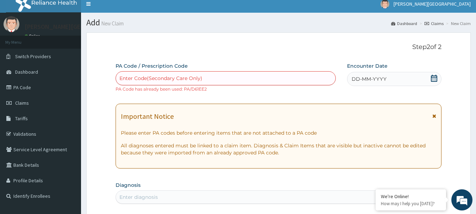
scroll to position [0, 0]
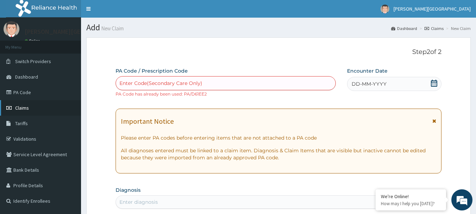
click at [25, 104] on link "Claims" at bounding box center [40, 107] width 81 height 15
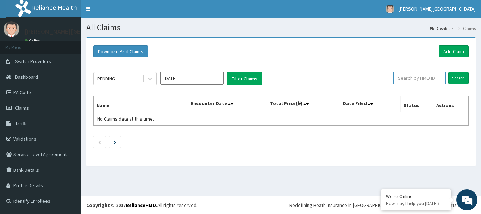
click at [407, 79] on input "text" at bounding box center [419, 78] width 52 height 12
drag, startPoint x: 407, startPoint y: 79, endPoint x: 458, endPoint y: 74, distance: 51.0
click at [458, 74] on form "PRN/10018 Search" at bounding box center [427, 78] width 84 height 12
type input "PRN/10018"
click at [458, 74] on input "Search" at bounding box center [458, 78] width 20 height 12
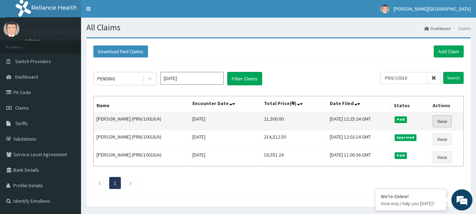
click at [447, 123] on link "View" at bounding box center [441, 121] width 19 height 12
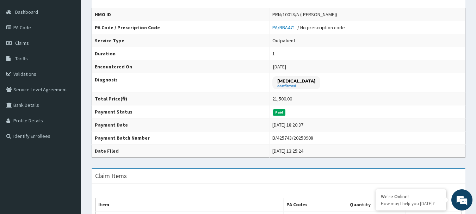
scroll to position [26, 0]
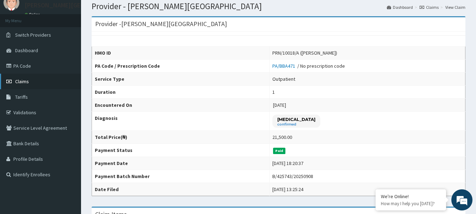
click at [28, 82] on span "Claims" at bounding box center [22, 81] width 14 height 6
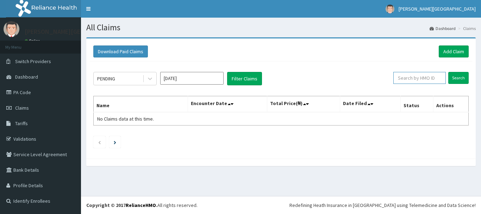
click at [424, 77] on input "text" at bounding box center [419, 78] width 52 height 12
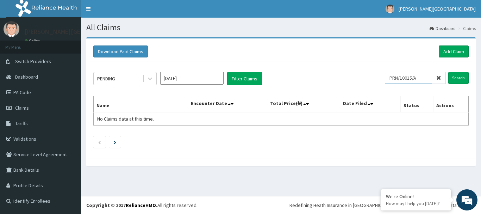
click at [416, 77] on input "PRN/10015/A" at bounding box center [408, 78] width 47 height 12
type input "PRN/10018/A"
click at [463, 75] on input "Search" at bounding box center [458, 78] width 20 height 12
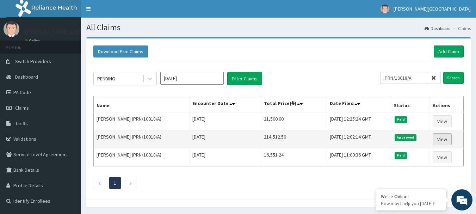
click at [450, 138] on link "View" at bounding box center [441, 139] width 19 height 12
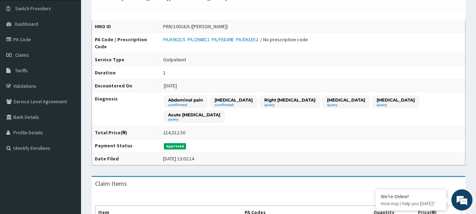
scroll to position [46, 0]
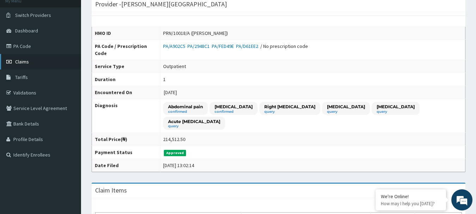
click at [24, 63] on span "Claims" at bounding box center [22, 61] width 14 height 6
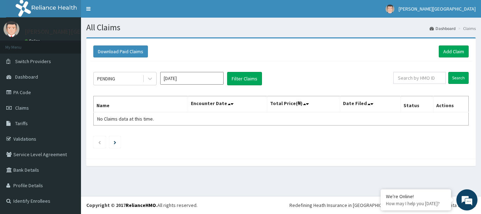
click at [212, 4] on nav "Toggle navigation [PERSON_NAME][GEOGRAPHIC_DATA] [PERSON_NAME][GEOGRAPHIC_DATA]…" at bounding box center [281, 9] width 400 height 18
click at [459, 81] on input "Search" at bounding box center [458, 78] width 20 height 12
click at [407, 77] on input "text" at bounding box center [419, 78] width 52 height 12
type input "PRN/10018/A"
click at [460, 76] on input "Search" at bounding box center [458, 78] width 20 height 12
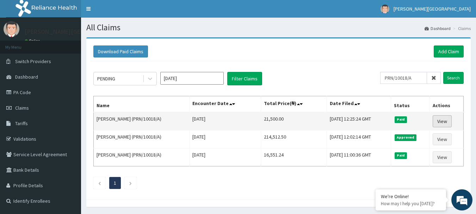
click at [443, 120] on link "View" at bounding box center [441, 121] width 19 height 12
